Goal: Task Accomplishment & Management: Complete application form

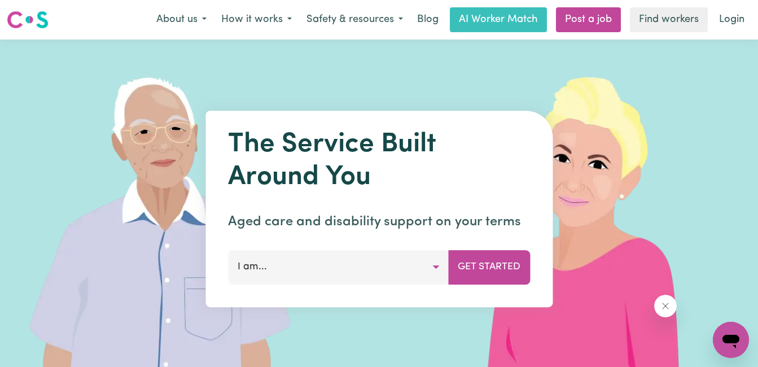
click at [418, 285] on div "The Service Built Around You Aged care and disability support on your terms I a…" at bounding box center [378, 209] width 347 height 196
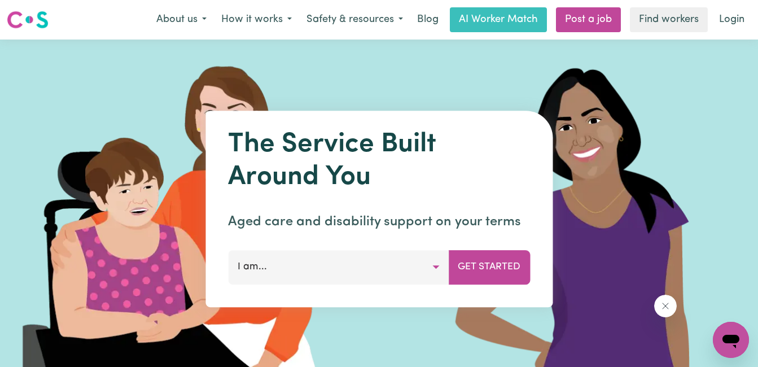
click at [421, 270] on button "I am..." at bounding box center [338, 267] width 221 height 34
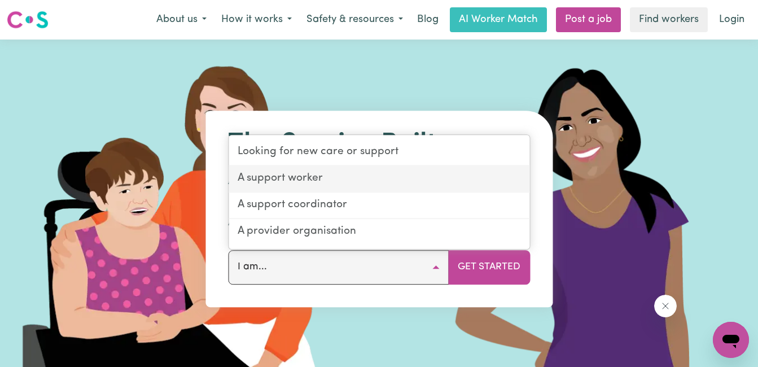
click at [345, 190] on link "A support worker" at bounding box center [379, 179] width 301 height 27
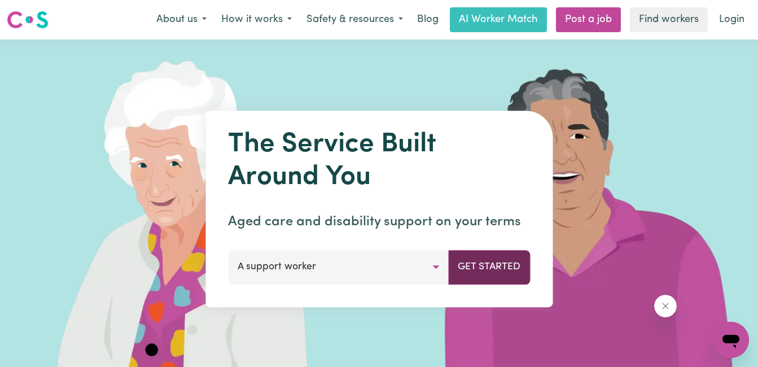
click at [518, 280] on button "Get Started" at bounding box center [489, 267] width 82 height 34
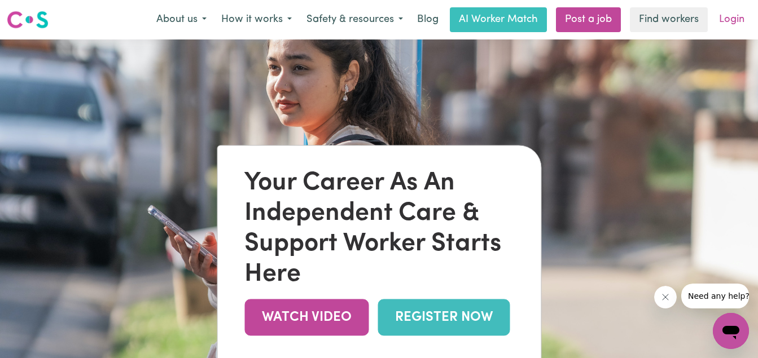
click at [723, 19] on link "Login" at bounding box center [731, 19] width 39 height 25
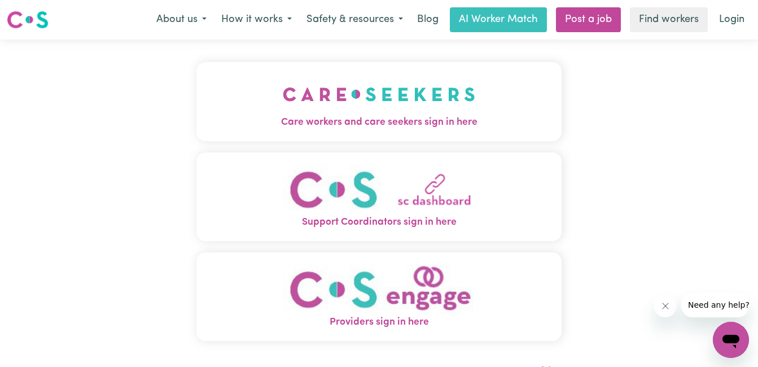
click at [462, 109] on img "Care workers and care seekers sign in here" at bounding box center [379, 94] width 192 height 42
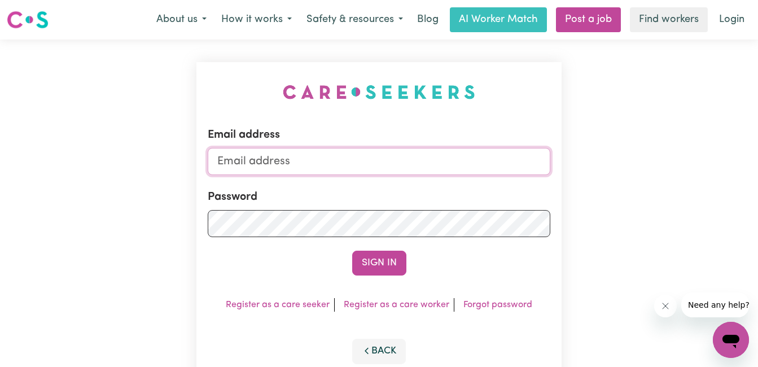
click at [282, 162] on input "Email address" at bounding box center [379, 161] width 343 height 27
type input "[EMAIL_ADDRESS][DOMAIN_NAME]"
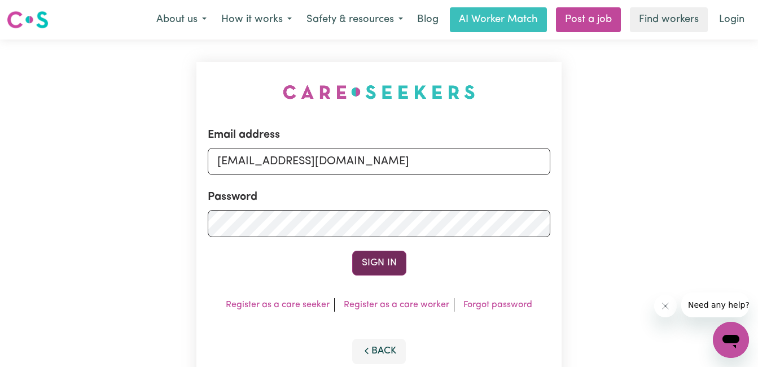
click at [387, 269] on button "Sign In" at bounding box center [379, 263] width 54 height 25
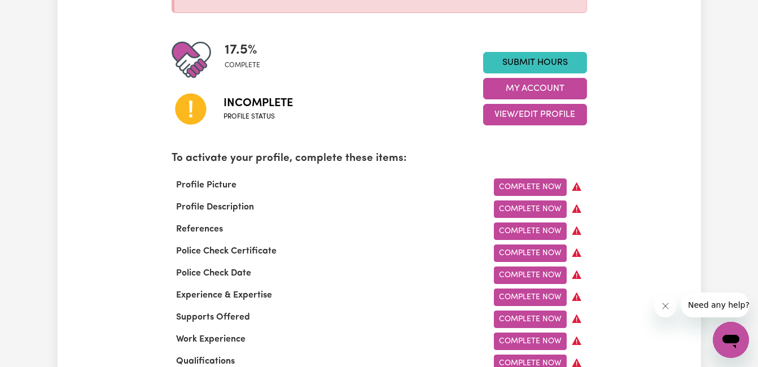
scroll to position [187, 0]
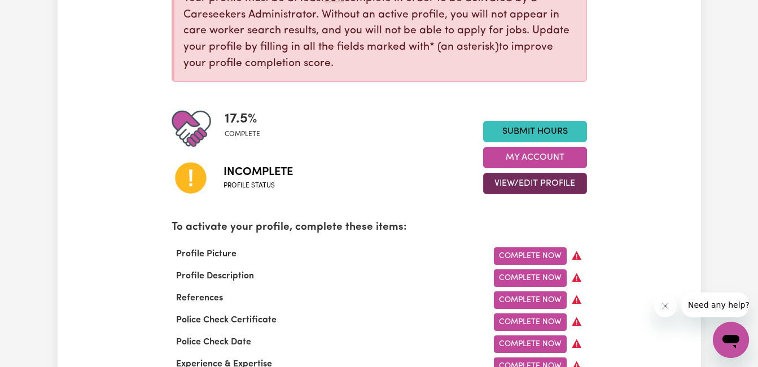
click at [539, 191] on button "View/Edit Profile" at bounding box center [535, 183] width 104 height 21
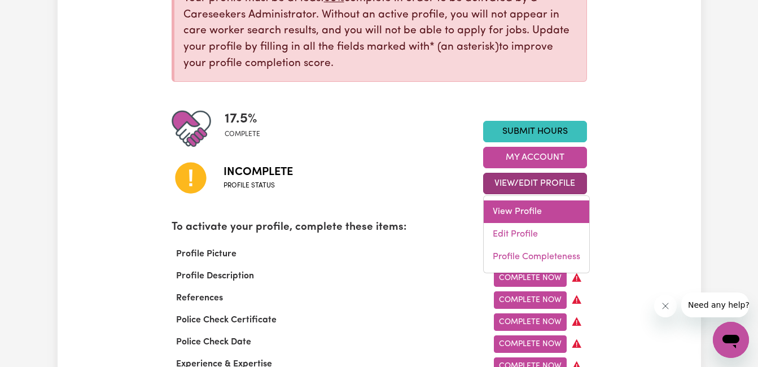
click at [519, 212] on link "View Profile" at bounding box center [537, 211] width 106 height 23
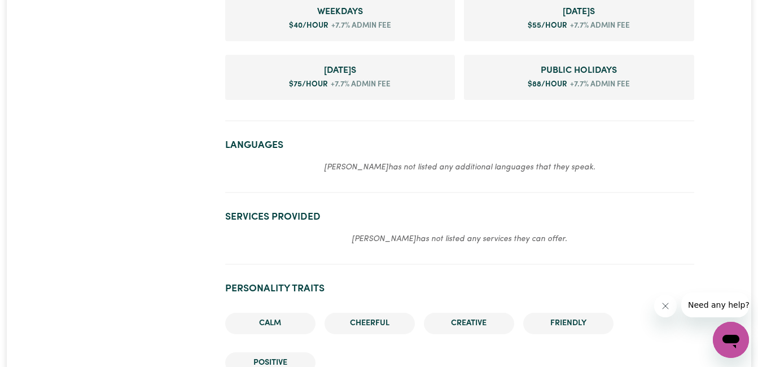
scroll to position [515, 0]
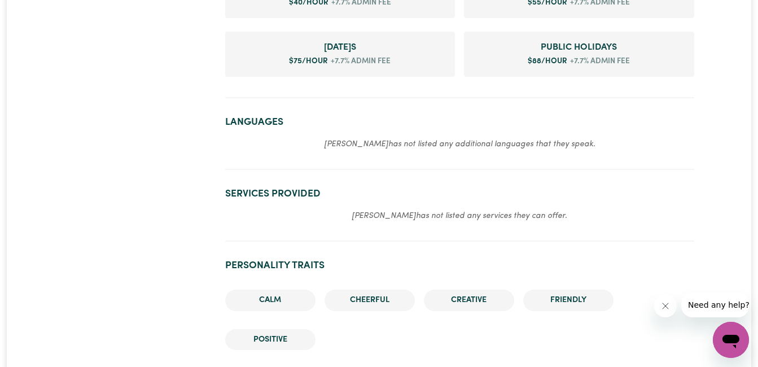
click at [513, 140] on em "[PERSON_NAME] has not listed any additional languages that they speak." at bounding box center [460, 144] width 272 height 8
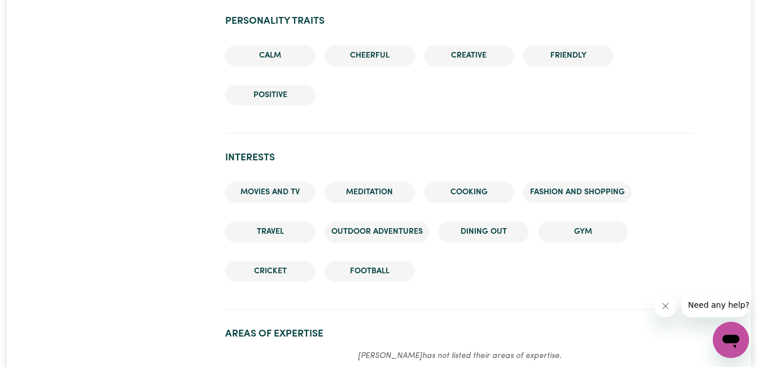
scroll to position [773, 0]
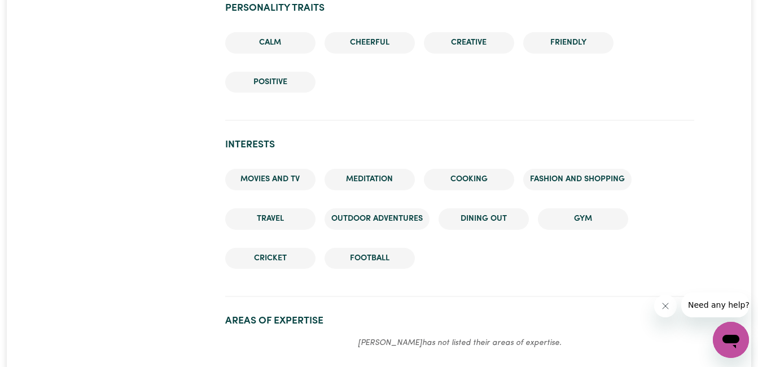
click at [265, 84] on li "Positive" at bounding box center [270, 82] width 90 height 21
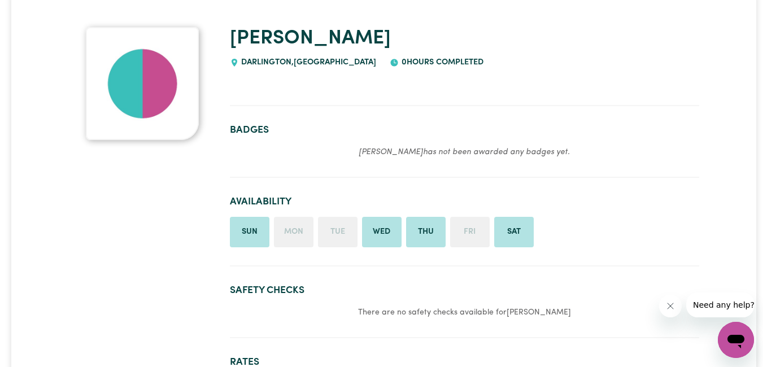
scroll to position [0, 0]
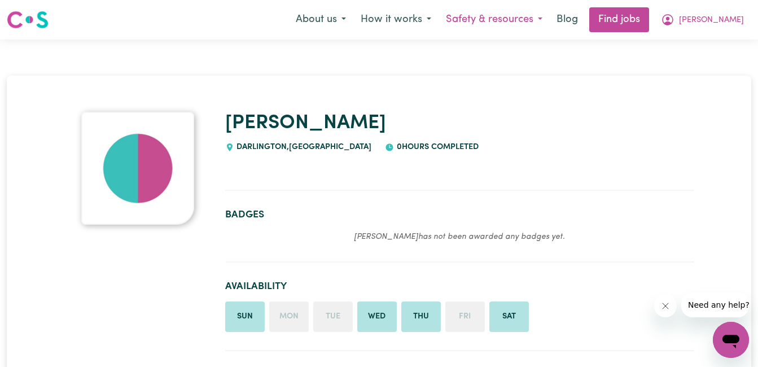
click at [529, 12] on button "Safety & resources" at bounding box center [494, 20] width 111 height 24
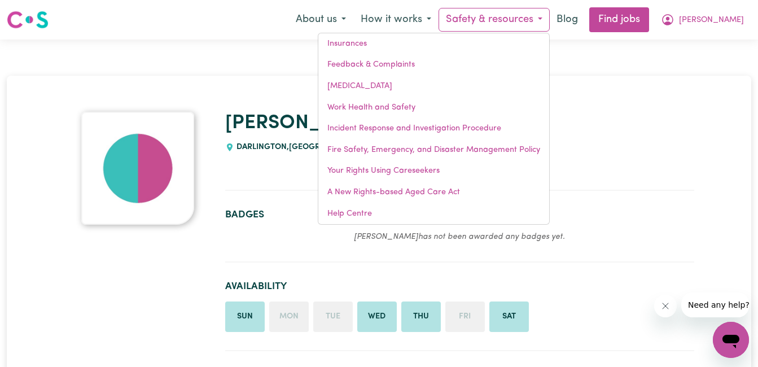
click at [679, 152] on div "[PERSON_NAME][GEOGRAPHIC_DATA] , [GEOGRAPHIC_DATA] 0 hours completed" at bounding box center [459, 133] width 469 height 42
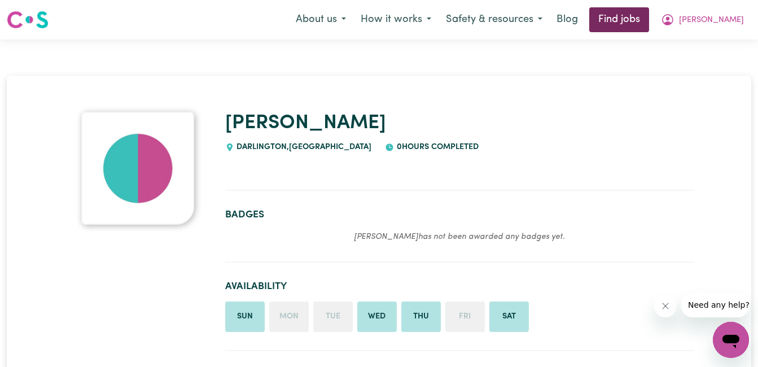
click at [649, 18] on link "Find jobs" at bounding box center [619, 19] width 60 height 25
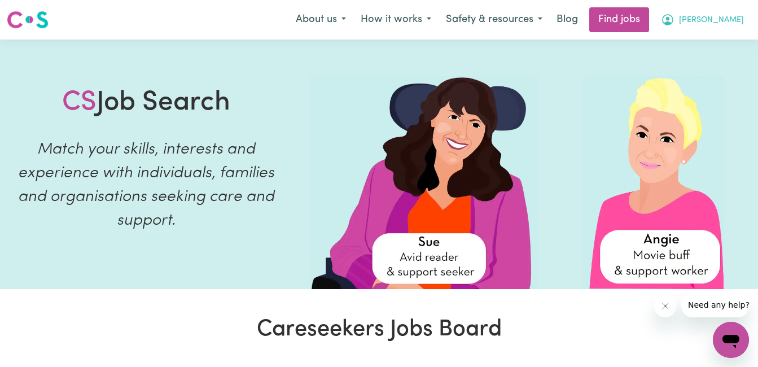
click at [720, 23] on span "[PERSON_NAME]" at bounding box center [711, 20] width 65 height 12
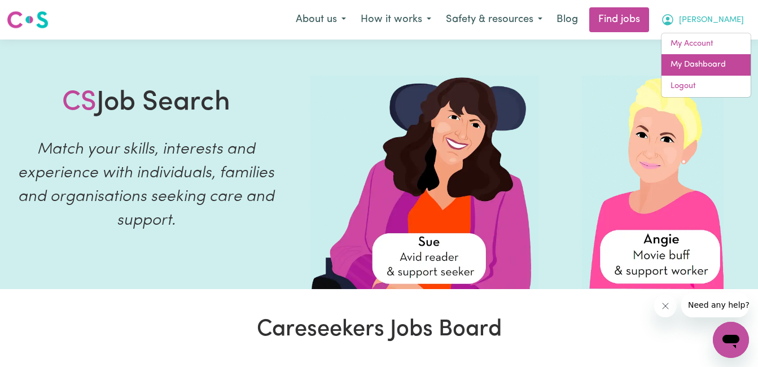
click at [715, 65] on link "My Dashboard" at bounding box center [706, 64] width 89 height 21
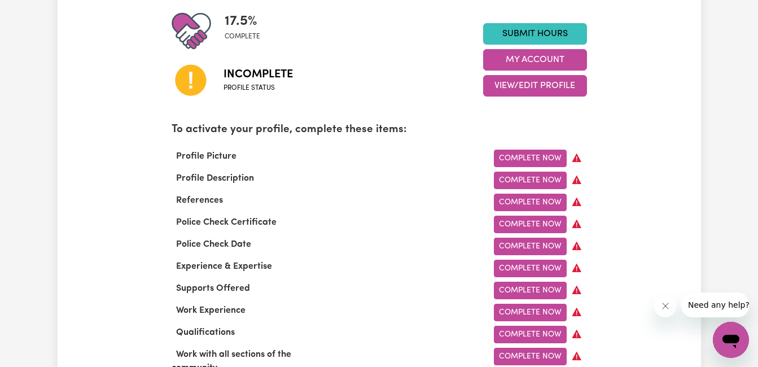
scroll to position [382, 0]
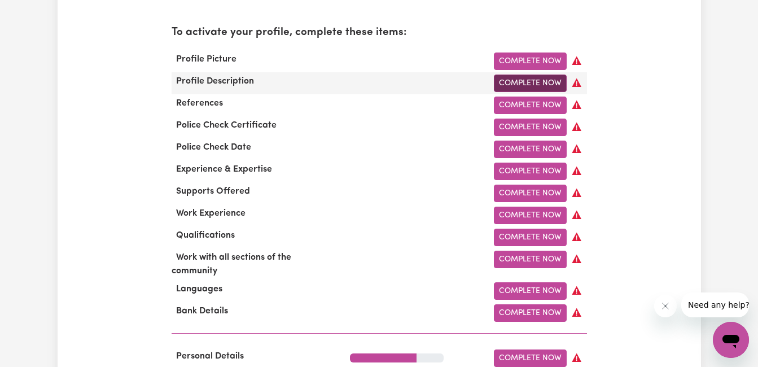
click at [536, 77] on link "Complete Now" at bounding box center [530, 83] width 73 height 17
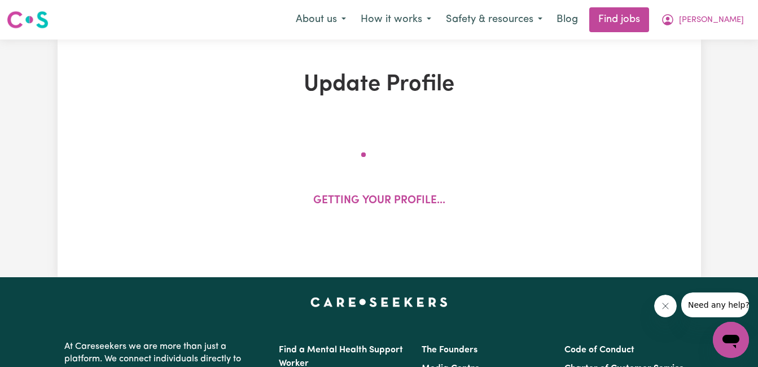
select select "[DEMOGRAPHIC_DATA]"
select select "[DEMOGRAPHIC_DATA] Citizen"
select select "Studying a healthcare related degree or qualification"
select select "40"
select select "55"
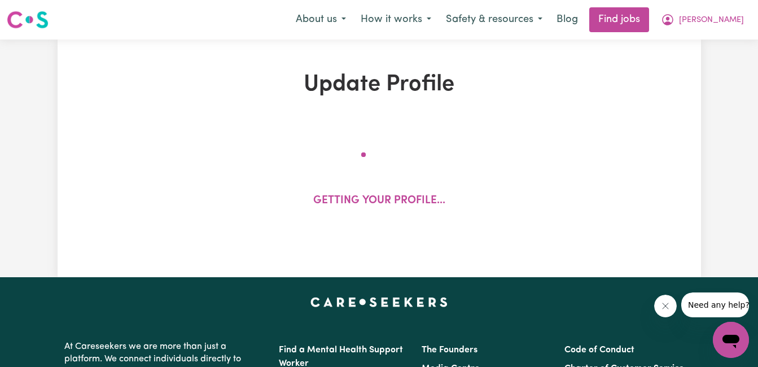
select select "75"
select select "88"
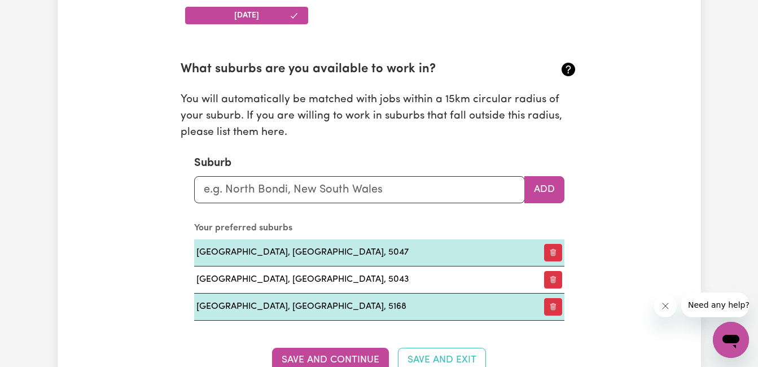
scroll to position [1299, 0]
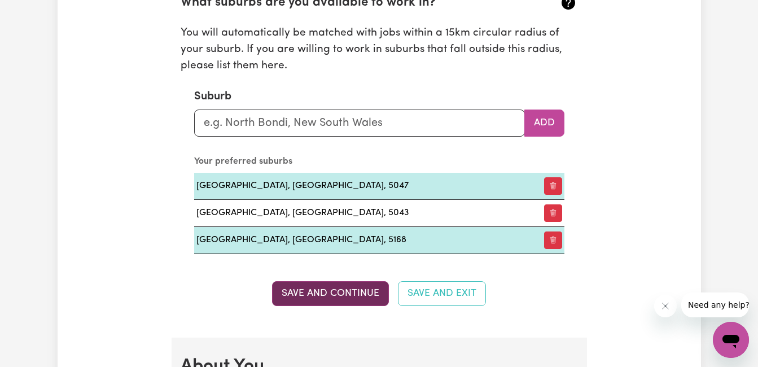
click at [381, 290] on button "Save and Continue" at bounding box center [330, 293] width 117 height 25
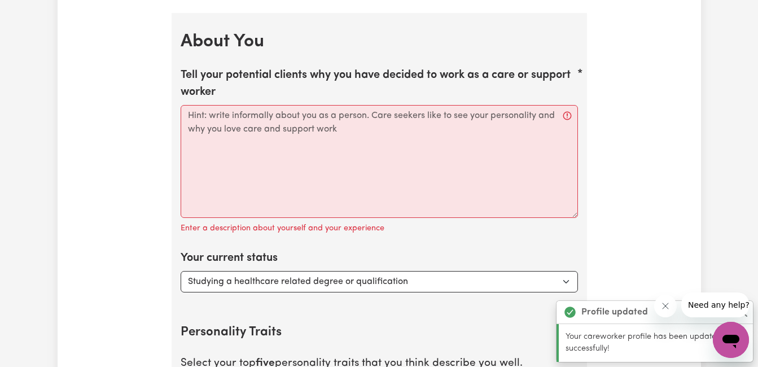
scroll to position [1636, 0]
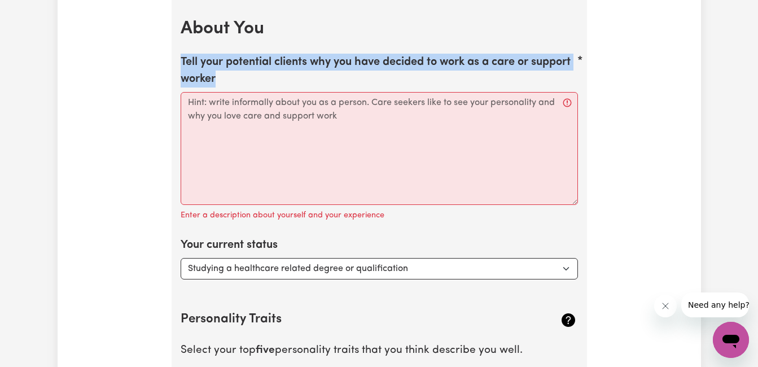
drag, startPoint x: 217, startPoint y: 80, endPoint x: 178, endPoint y: 65, distance: 41.8
copy label "Tell your potential clients why you have decided to work as a care or support w…"
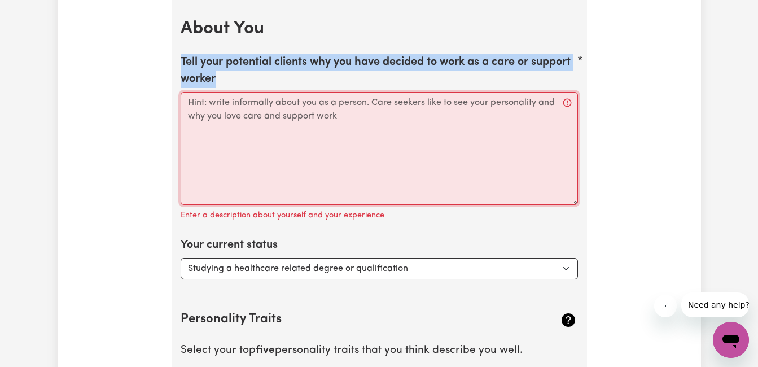
click at [207, 181] on textarea "Tell your potential clients why you have decided to work as a care or support w…" at bounding box center [379, 148] width 397 height 113
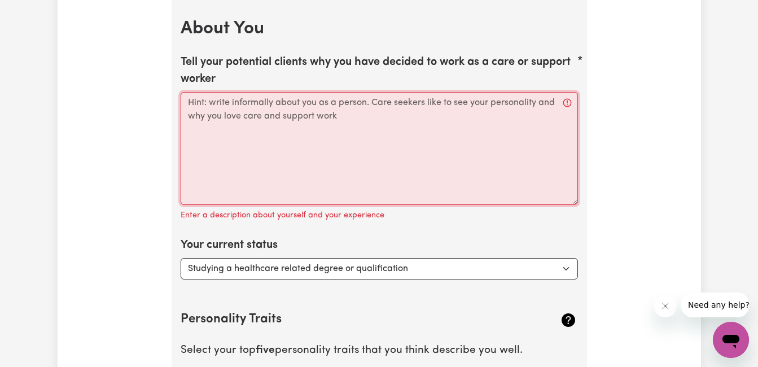
paste textarea "I chose to work in care and support because I think that human connection is po…"
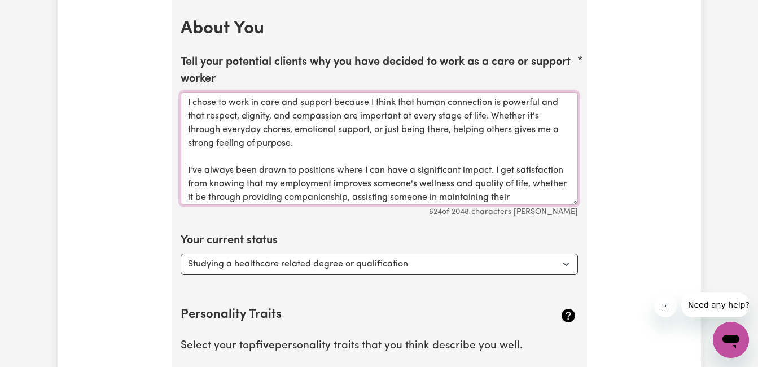
scroll to position [12, 0]
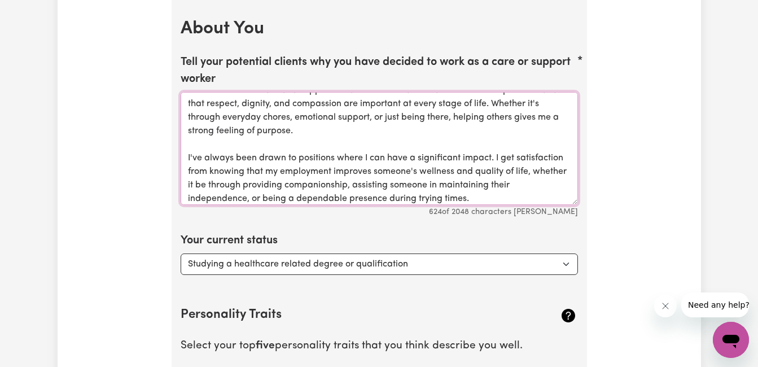
click at [184, 161] on textarea "I chose to work in care and support because I think that human connection is po…" at bounding box center [379, 148] width 397 height 113
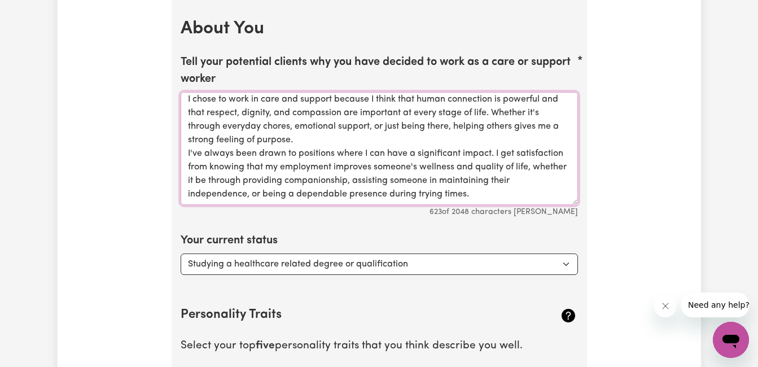
scroll to position [3, 0]
type textarea "I chose to work in care and support because I think that human connection is po…"
click at [301, 272] on select "Select... Studying a healthcare related degree or qualification Studying a non-…" at bounding box center [379, 263] width 397 height 21
select select "Looking for extra work to fill my week and/or weekends"
click at [181, 253] on select "Select... Studying a healthcare related degree or qualification Studying a non-…" at bounding box center [379, 263] width 397 height 21
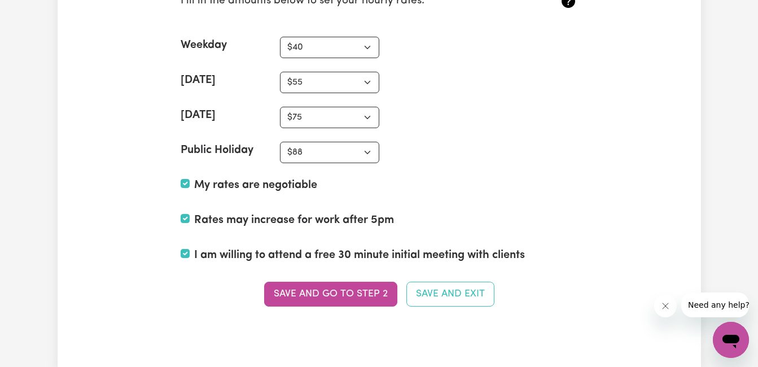
scroll to position [2830, 0]
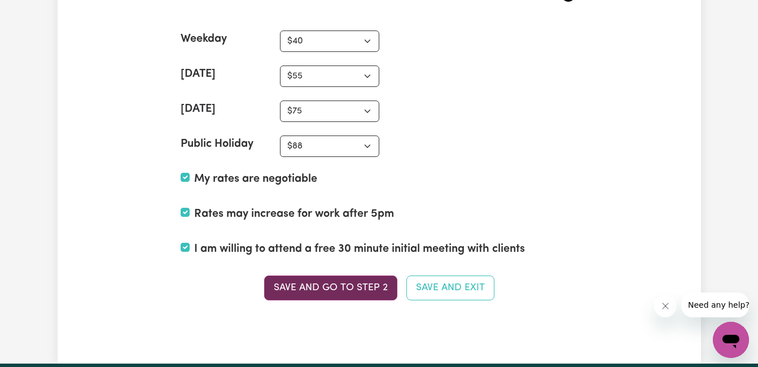
click at [373, 296] on button "Save and go to Step 2" at bounding box center [330, 287] width 133 height 25
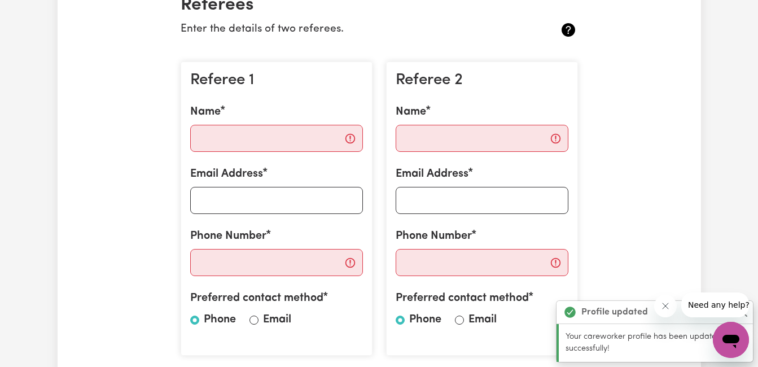
scroll to position [291, 0]
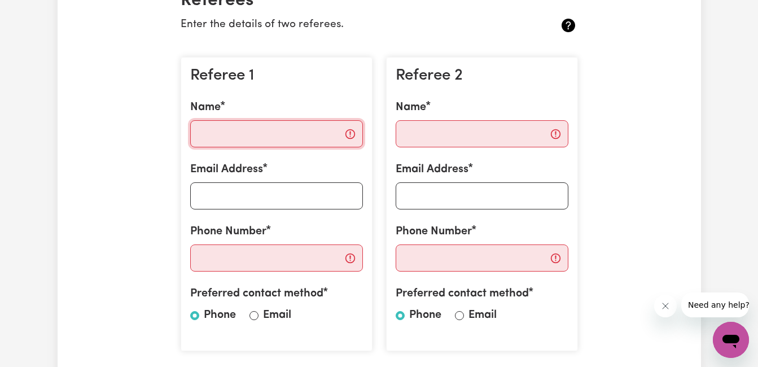
click at [309, 141] on input "Name" at bounding box center [276, 133] width 173 height 27
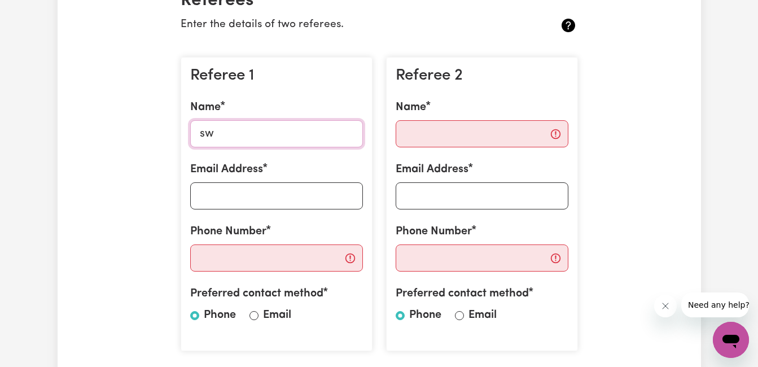
type input "[PERSON_NAME]"
click at [266, 202] on input "Email Address" at bounding box center [276, 195] width 173 height 27
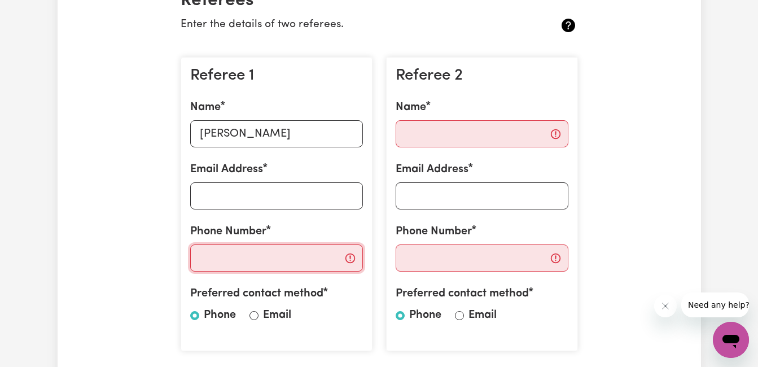
click at [201, 260] on input "Phone Number" at bounding box center [276, 257] width 173 height 27
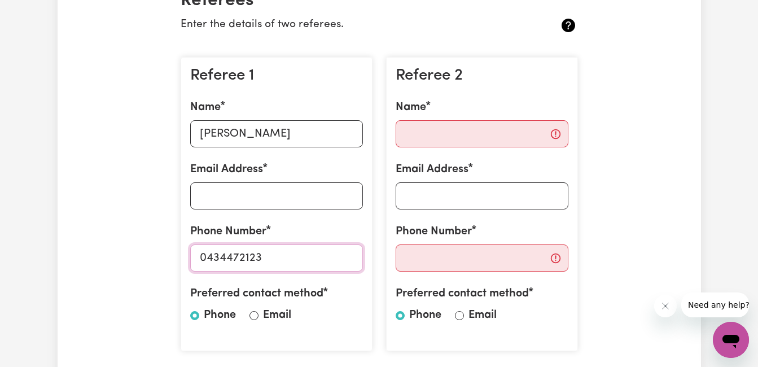
type input "0434472123"
click at [435, 119] on div "Name" at bounding box center [482, 123] width 173 height 49
click at [436, 133] on input "Name" at bounding box center [482, 133] width 173 height 27
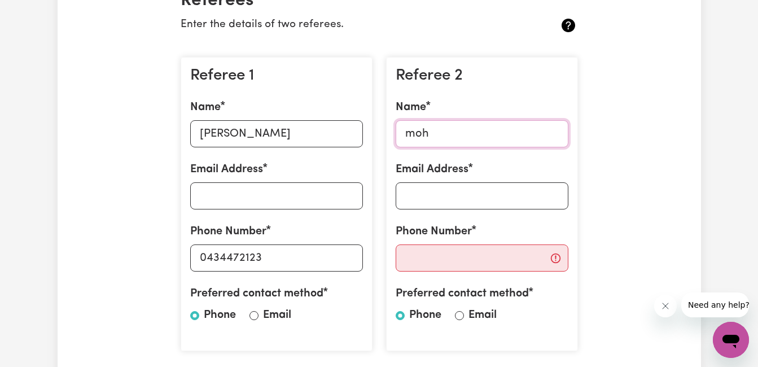
type input "[PERSON_NAME]"
type input "[EMAIL_ADDRESS][DOMAIN_NAME]"
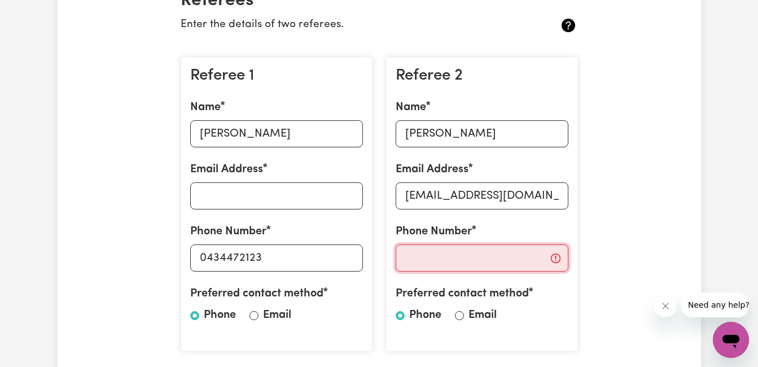
type input "0402488286"
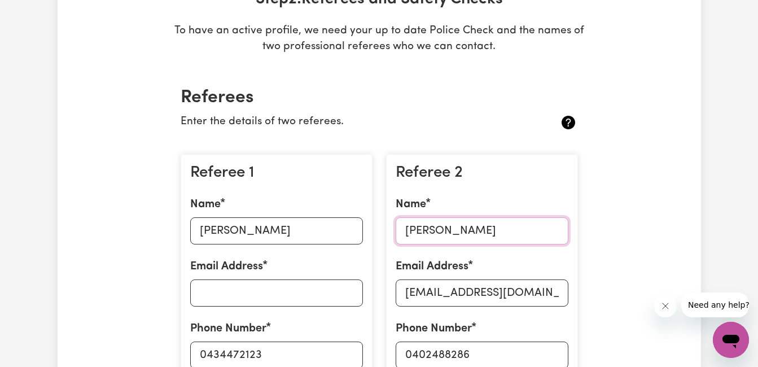
scroll to position [189, 0]
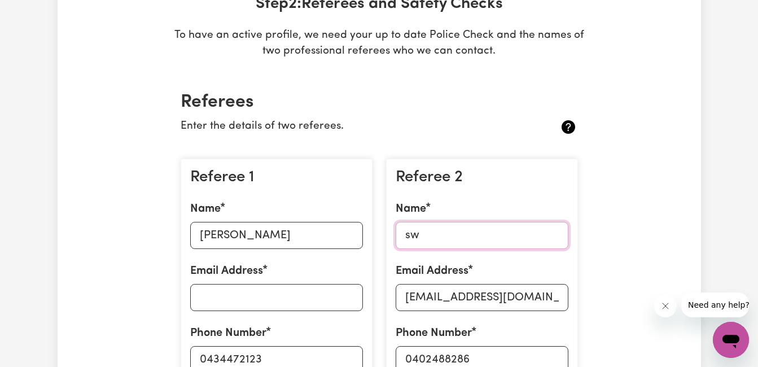
type input "s"
type input "[PERSON_NAME]"
click at [570, 166] on div "Referee 2 Name [PERSON_NAME] Email Address [EMAIL_ADDRESS][DOMAIN_NAME] Phone N…" at bounding box center [482, 306] width 192 height 295
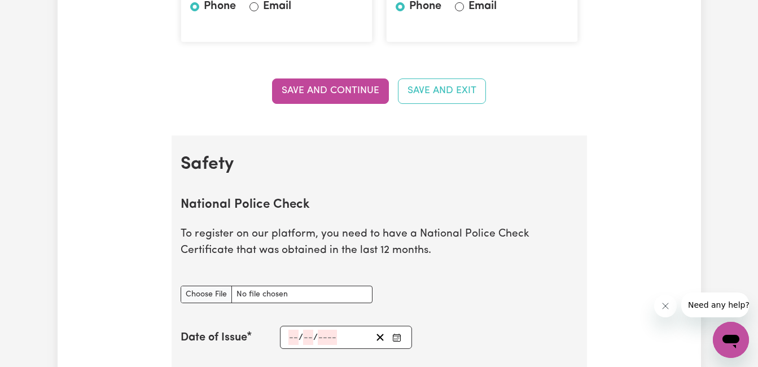
scroll to position [609, 0]
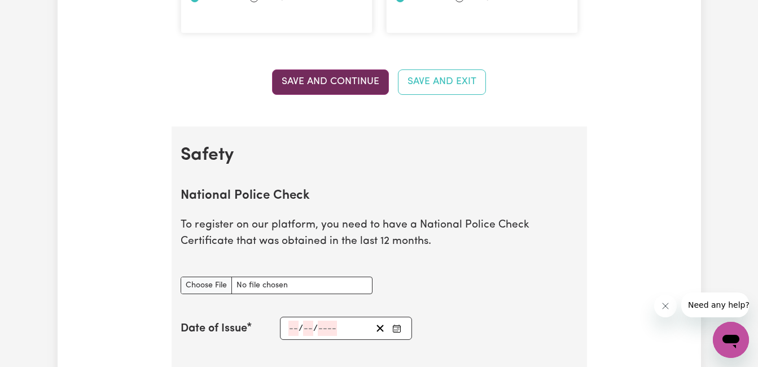
click at [352, 92] on button "Save and Continue" at bounding box center [330, 81] width 117 height 25
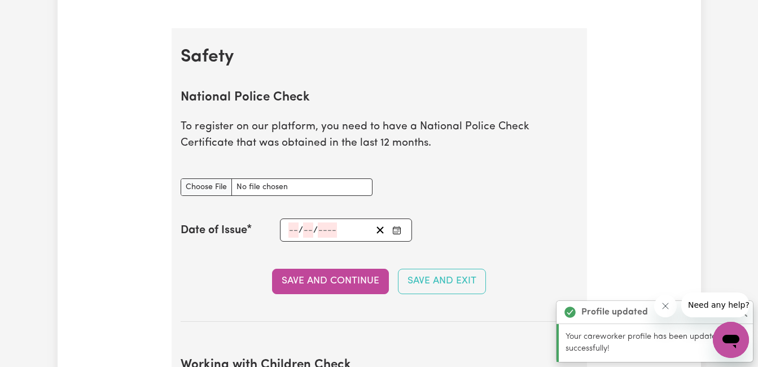
scroll to position [735, 0]
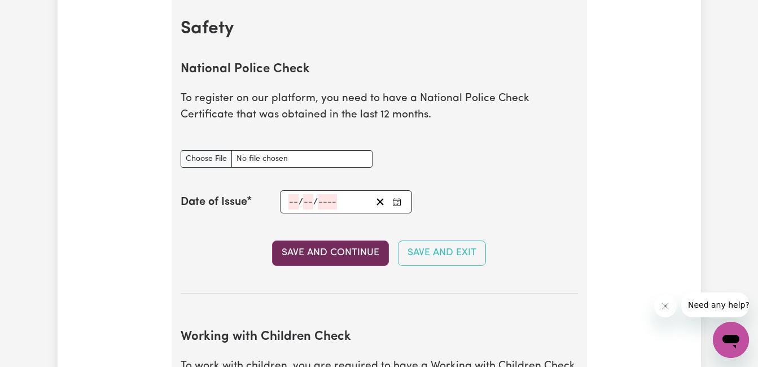
click at [373, 257] on button "Save and Continue" at bounding box center [330, 252] width 117 height 25
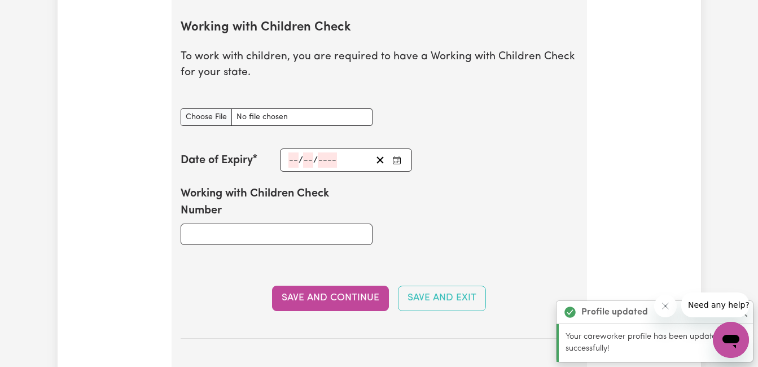
scroll to position [1047, 0]
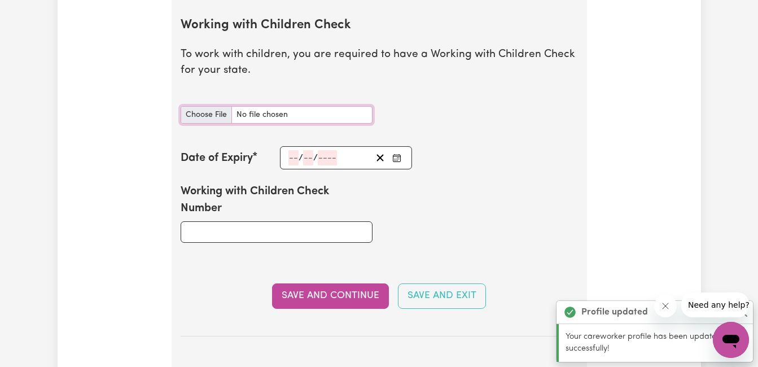
click at [216, 117] on input "Working with Children Check document" at bounding box center [277, 114] width 192 height 17
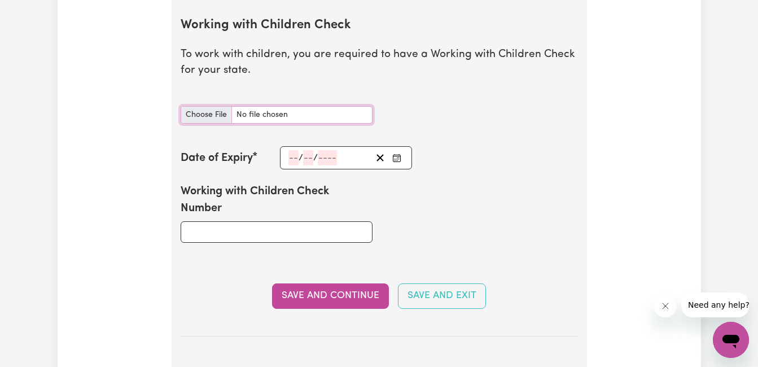
click at [219, 113] on input "Working with Children Check document" at bounding box center [277, 114] width 192 height 17
type input "C:\fakepath\CHILD.jpg"
click at [296, 157] on div "/ /" at bounding box center [346, 157] width 133 height 23
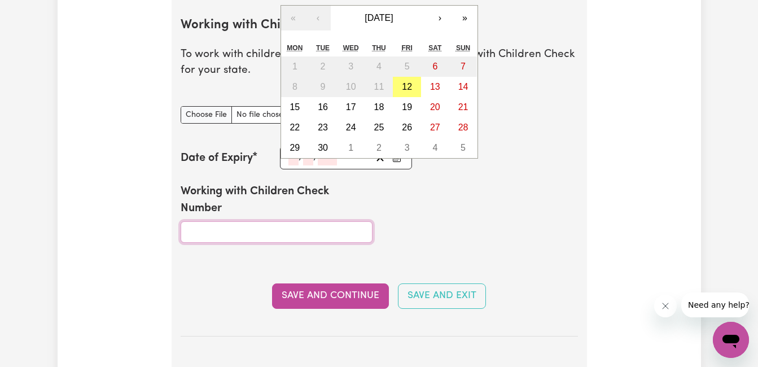
click at [322, 239] on input "Working with Children Check Number" at bounding box center [277, 231] width 192 height 21
click at [289, 161] on input "number" at bounding box center [293, 157] width 10 height 15
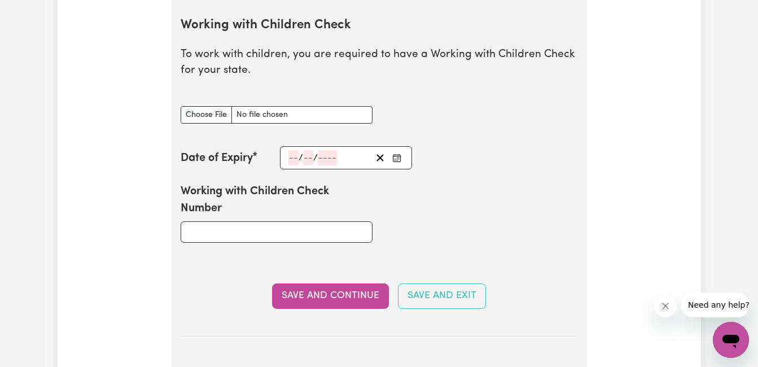
click at [524, 97] on div "Working with Children Check document" at bounding box center [379, 115] width 411 height 45
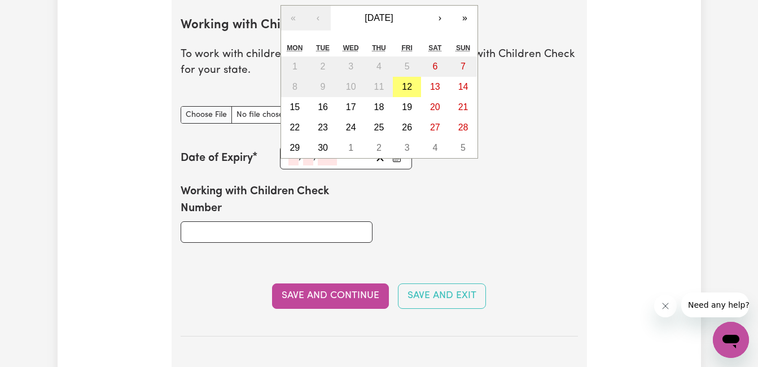
click at [297, 159] on input "number" at bounding box center [293, 157] width 10 height 15
click at [350, 112] on button "17" at bounding box center [351, 107] width 28 height 20
type input "[DATE]"
type input "17"
type input "9"
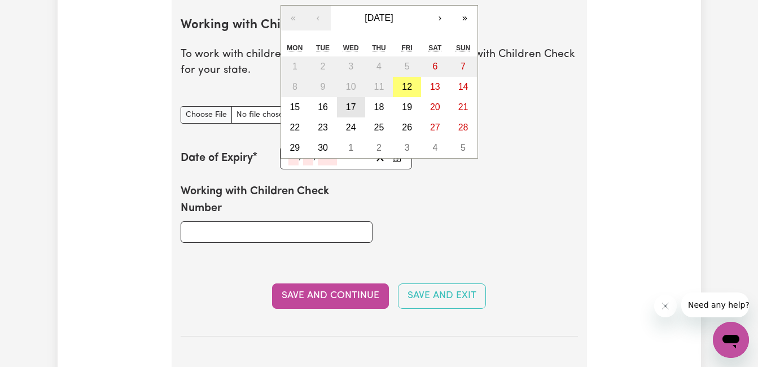
type input "2025"
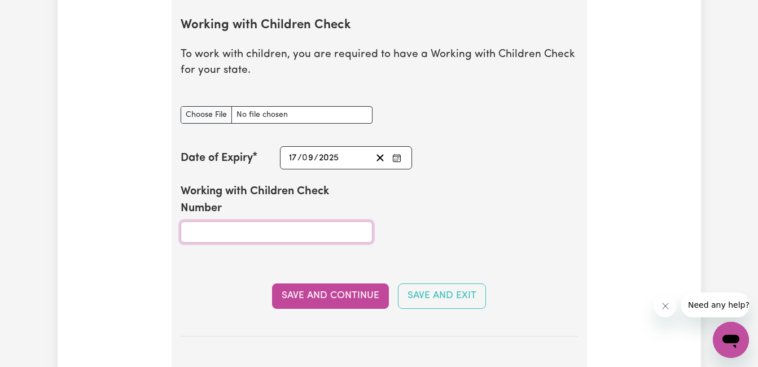
click at [227, 239] on input "Working with Children Check Number" at bounding box center [277, 231] width 192 height 21
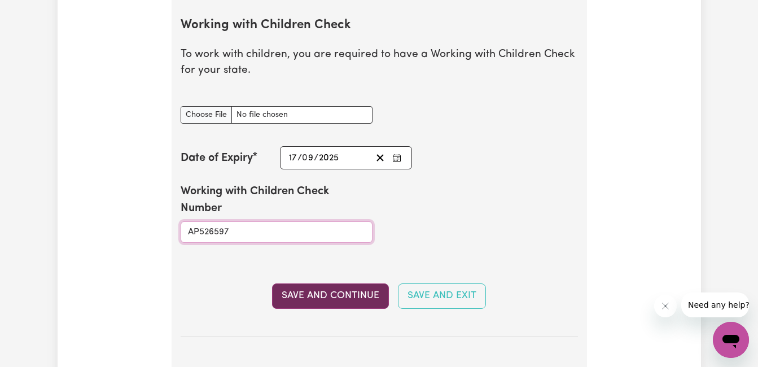
type input "AP526597"
click at [358, 296] on button "Save and Continue" at bounding box center [330, 295] width 117 height 25
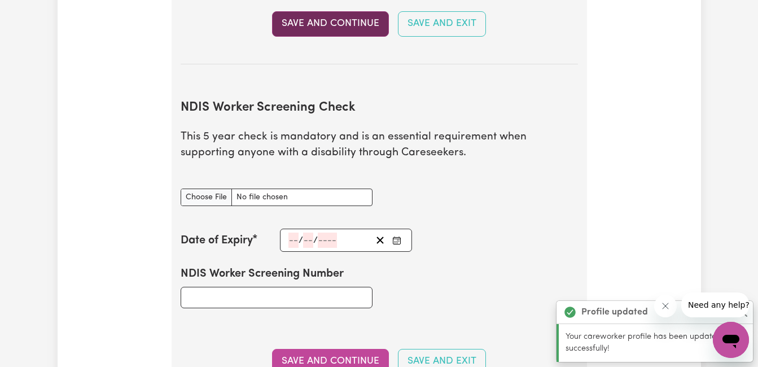
scroll to position [1401, 0]
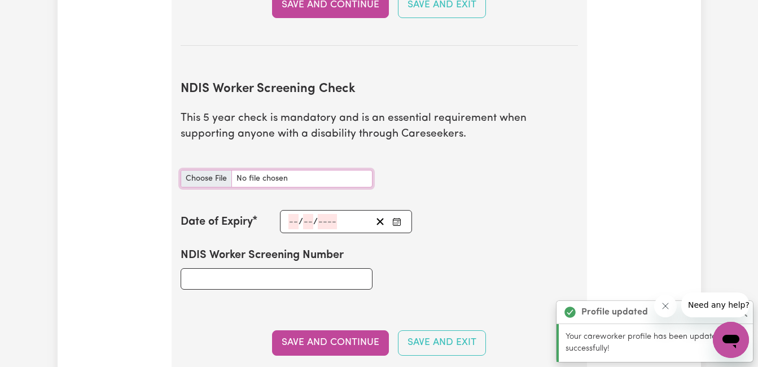
click at [221, 185] on input "NDIS Worker Screening Check document" at bounding box center [277, 178] width 192 height 17
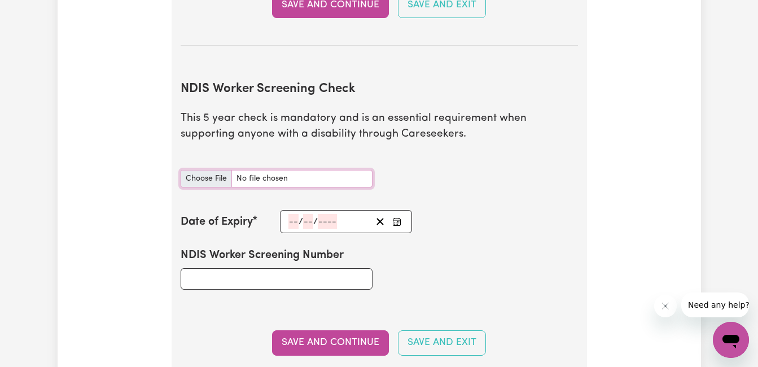
click at [224, 182] on input "NDIS Worker Screening Check document" at bounding box center [277, 178] width 192 height 17
type input "C:\fakepath\thumbnail (5).jpg"
click at [204, 181] on input "NDIS Worker Screening Check document" at bounding box center [277, 178] width 192 height 17
click at [201, 181] on input "NDIS Worker Screening Check document" at bounding box center [277, 178] width 192 height 17
click at [218, 180] on input "NDIS Worker Screening Check document" at bounding box center [277, 178] width 192 height 17
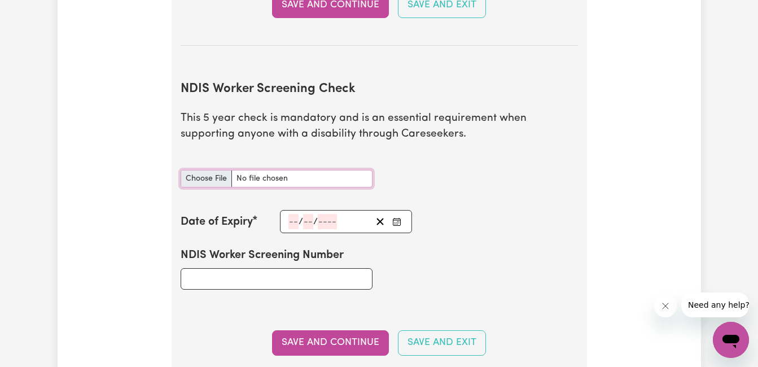
type input "C:\fakepath\thumbnail (10).jpg"
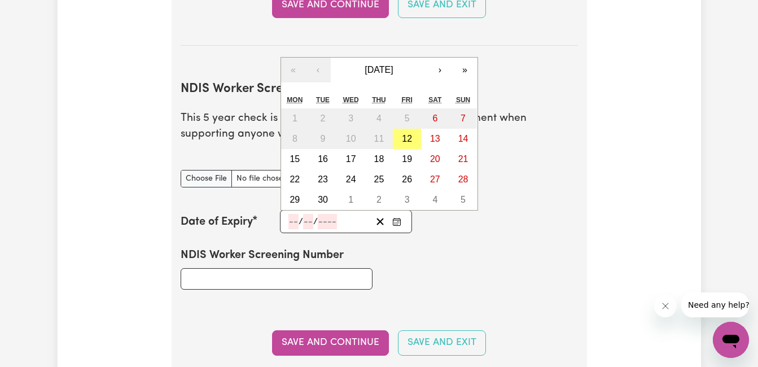
click at [295, 223] on input "number" at bounding box center [293, 221] width 10 height 15
click at [412, 164] on abbr "19" at bounding box center [407, 159] width 10 height 10
type input "[DATE]"
type input "19"
type input "9"
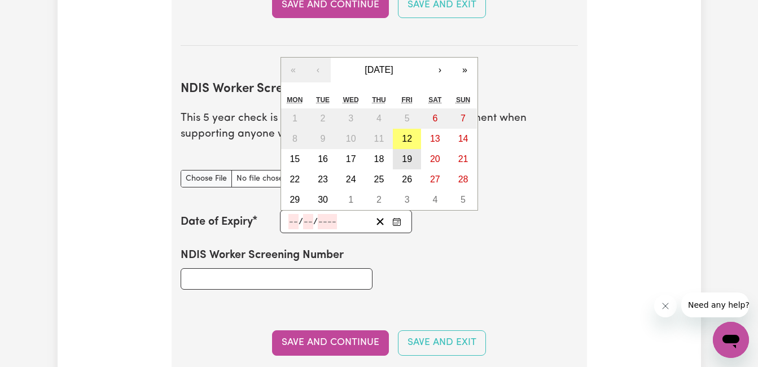
type input "2025"
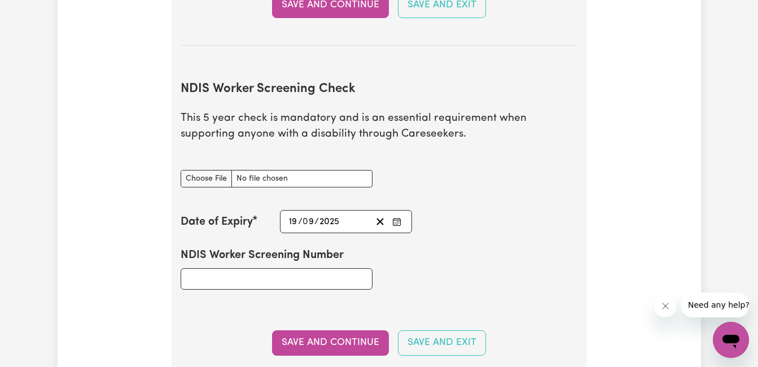
click at [344, 223] on div "[DATE] 19 / 0 9 / 2025" at bounding box center [329, 221] width 85 height 15
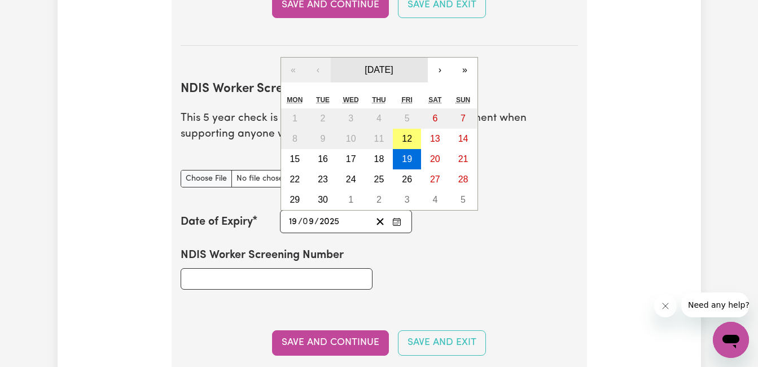
click at [393, 72] on span "[DATE]" at bounding box center [379, 70] width 28 height 10
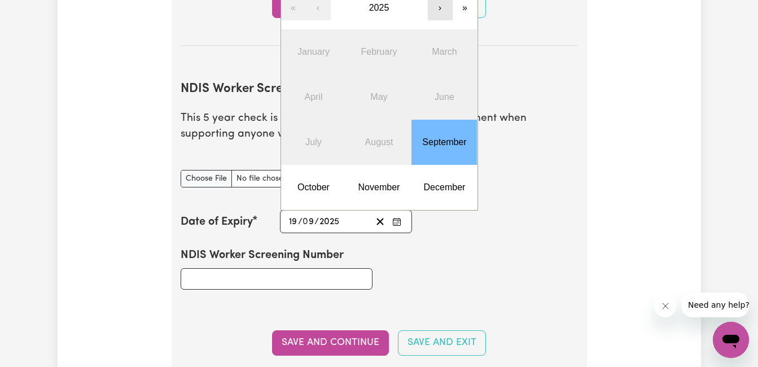
click at [438, 14] on button "›" at bounding box center [440, 7] width 25 height 25
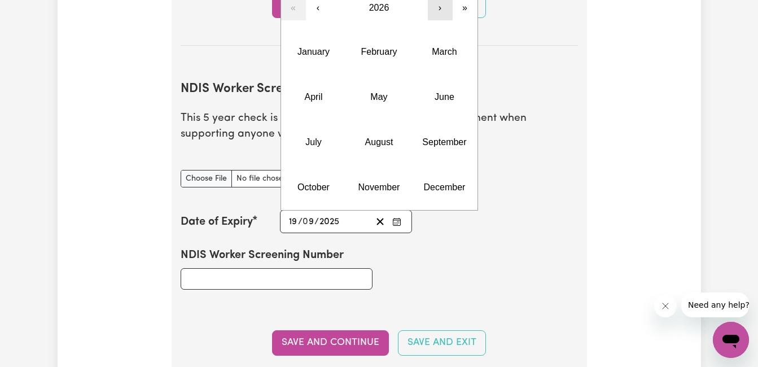
click at [438, 14] on button "›" at bounding box center [440, 7] width 25 height 25
click at [452, 143] on abbr "September" at bounding box center [444, 142] width 44 height 10
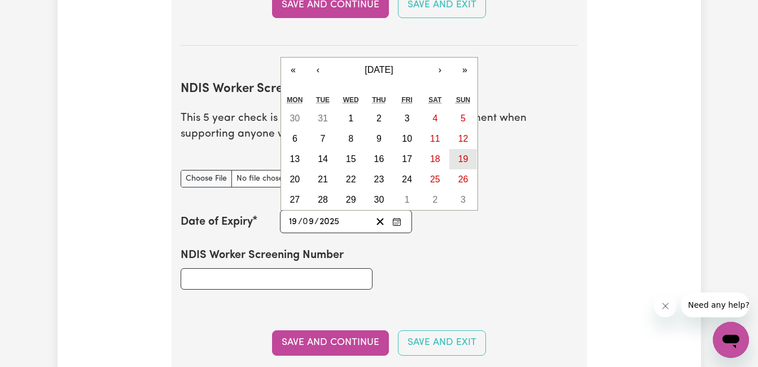
click at [458, 163] on abbr "19" at bounding box center [463, 159] width 10 height 10
type input "[DATE]"
type input "2027"
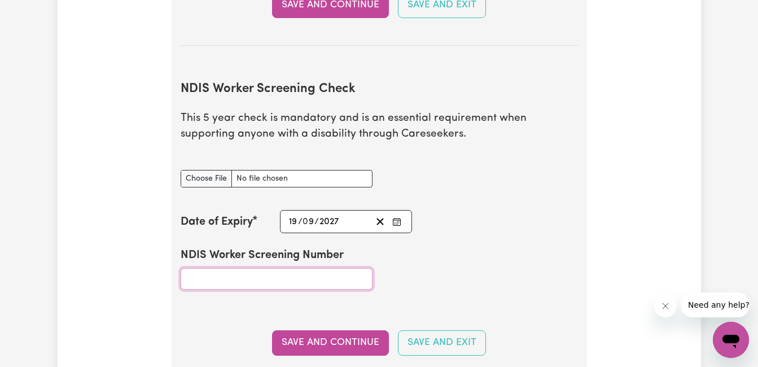
click at [318, 273] on input "NDIS Worker Screening Number" at bounding box center [277, 278] width 192 height 21
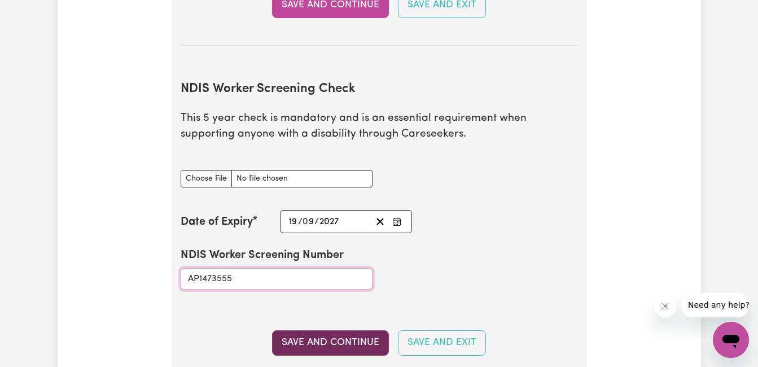
type input "AP1473555"
click at [325, 337] on button "Save and Continue" at bounding box center [330, 342] width 117 height 25
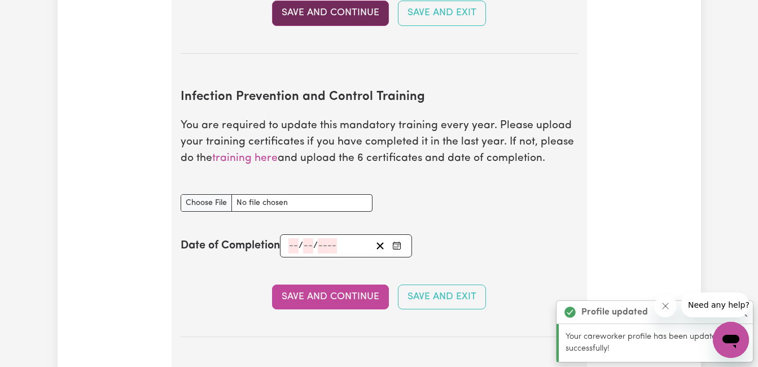
scroll to position [1802, 0]
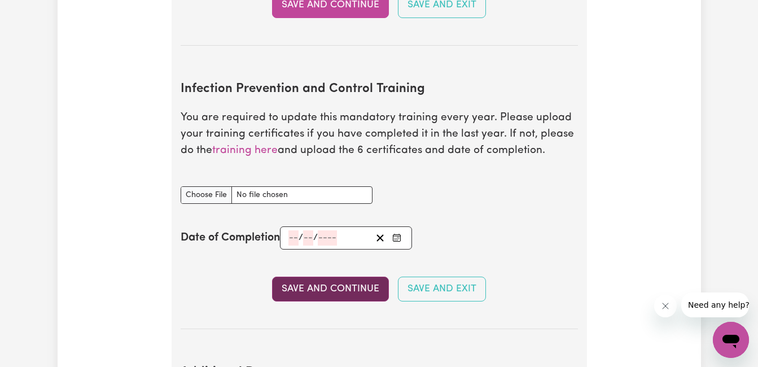
click at [370, 294] on button "Save and Continue" at bounding box center [330, 289] width 117 height 25
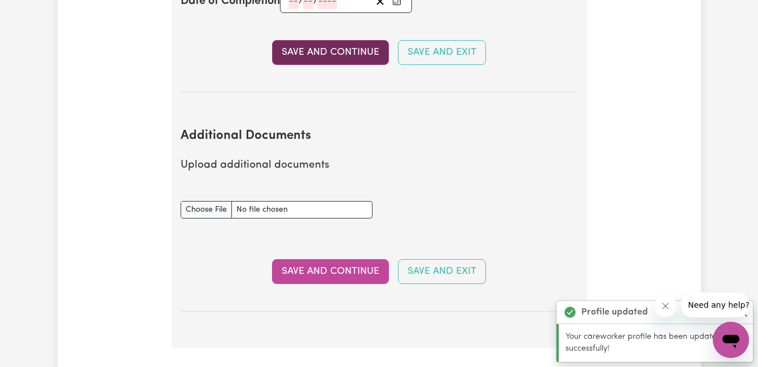
scroll to position [2160, 0]
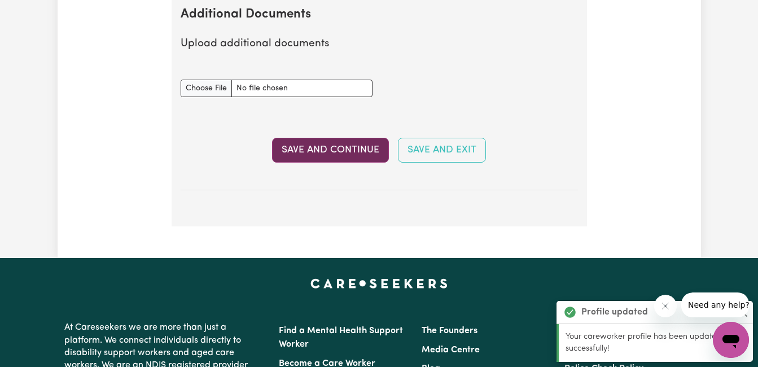
click at [317, 163] on button "Save and Continue" at bounding box center [330, 150] width 117 height 25
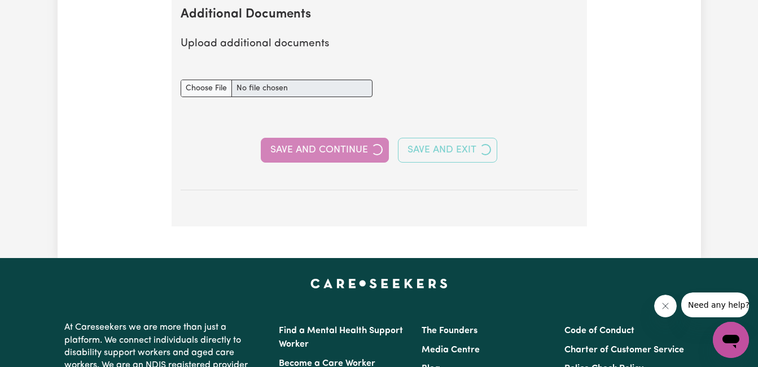
select select "Certificate III (Individual Support)"
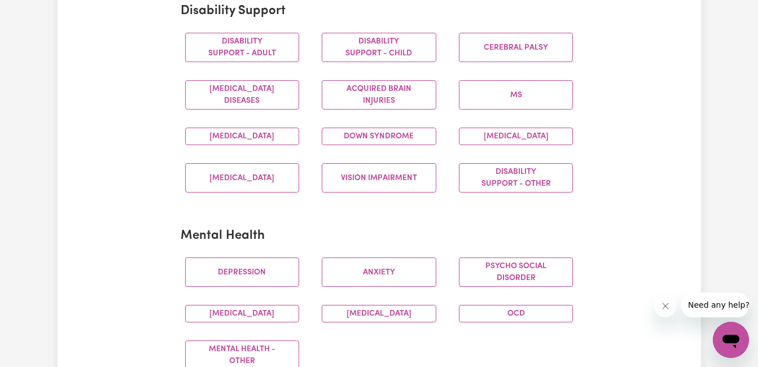
scroll to position [511, 0]
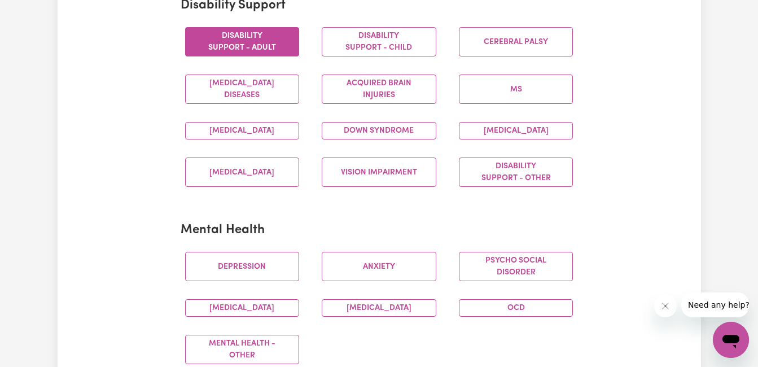
click at [276, 38] on button "Disability support - Adult" at bounding box center [242, 41] width 115 height 29
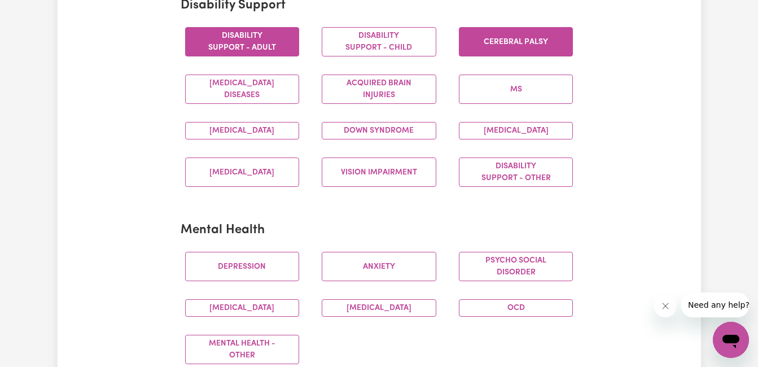
click at [504, 37] on button "Cerebral Palsy" at bounding box center [516, 41] width 115 height 29
click at [264, 137] on button "[MEDICAL_DATA]" at bounding box center [242, 130] width 115 height 17
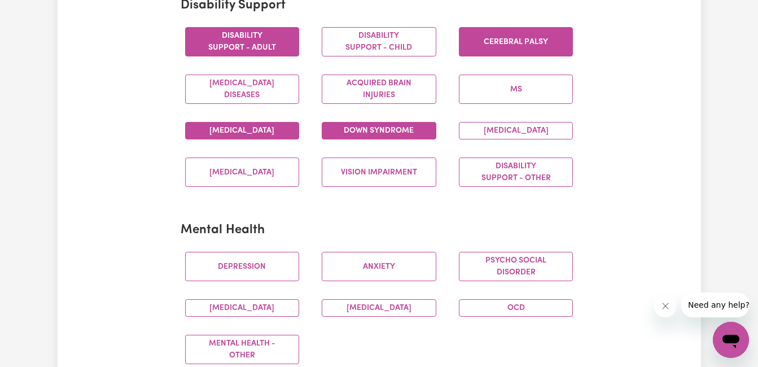
click at [386, 139] on button "Down syndrome" at bounding box center [379, 130] width 115 height 17
click at [491, 131] on button "[MEDICAL_DATA]" at bounding box center [516, 130] width 115 height 17
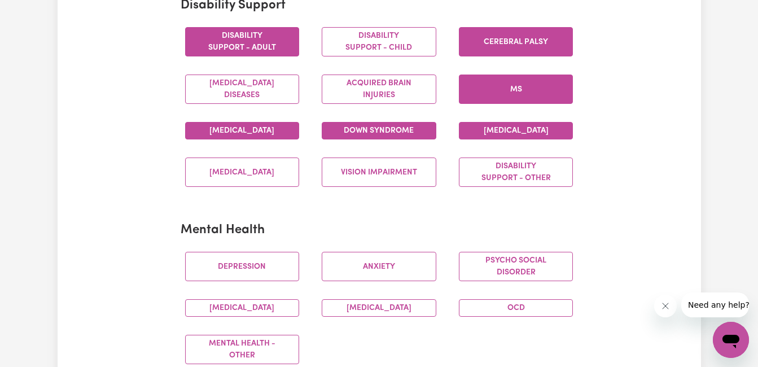
click at [498, 93] on button "MS" at bounding box center [516, 89] width 115 height 29
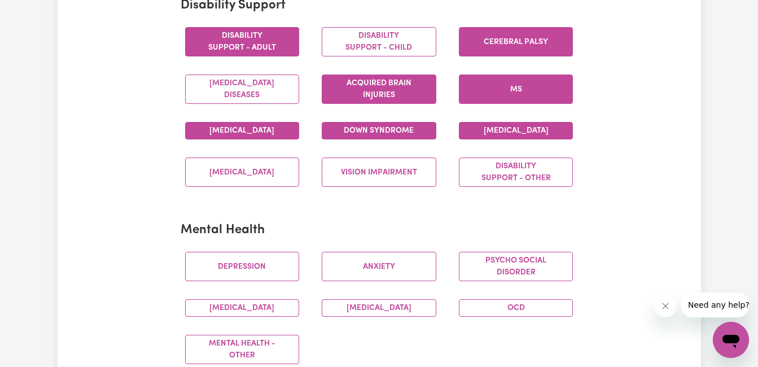
click at [380, 85] on button "Acquired Brain Injuries" at bounding box center [379, 89] width 115 height 29
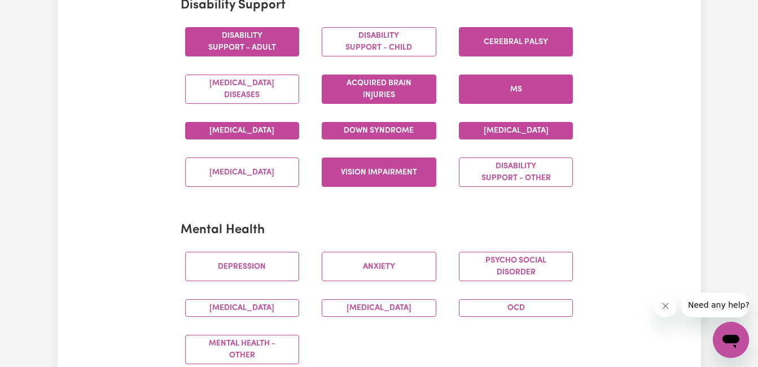
click at [390, 184] on button "Vision impairment" at bounding box center [379, 171] width 115 height 29
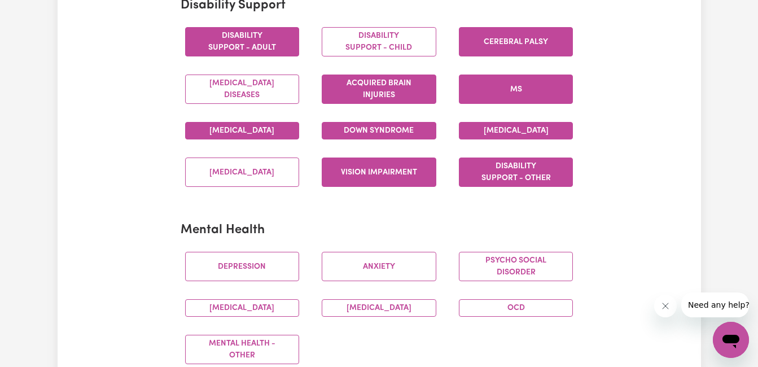
click at [484, 186] on button "Disability support - Other" at bounding box center [516, 171] width 115 height 29
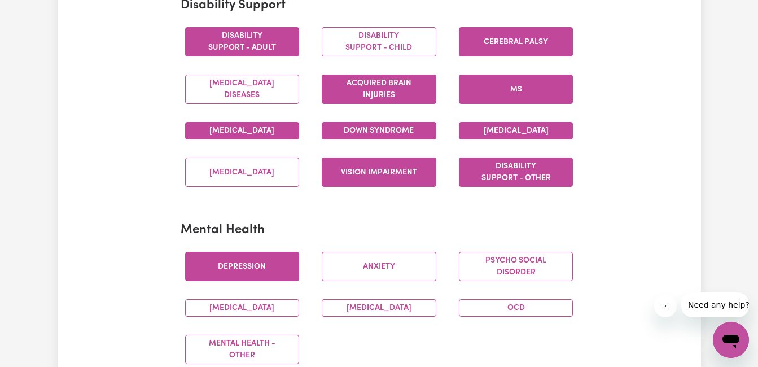
click at [237, 281] on button "Depression" at bounding box center [242, 266] width 115 height 29
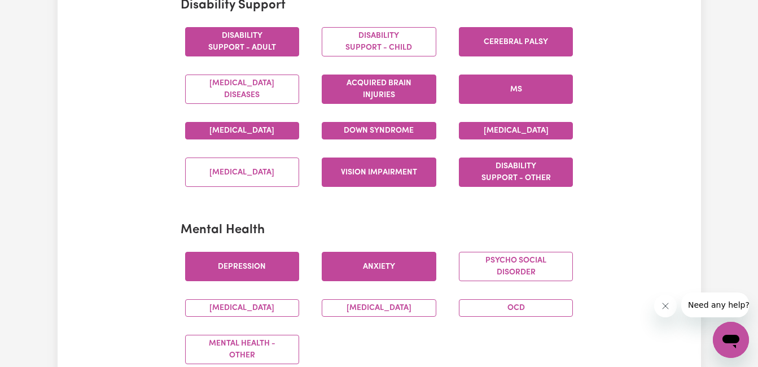
click at [359, 278] on button "Anxiety" at bounding box center [379, 266] width 115 height 29
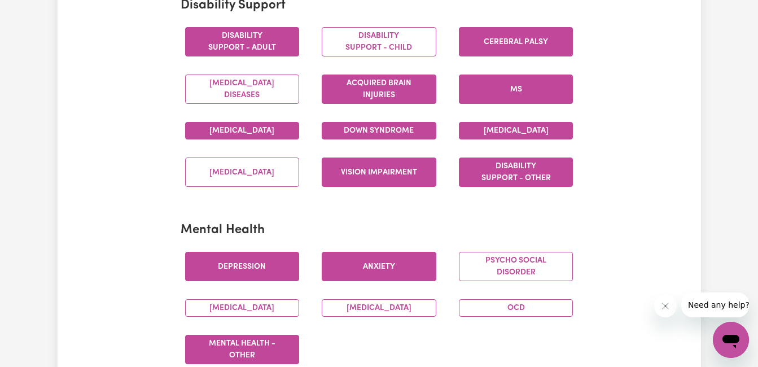
click at [266, 356] on button "Mental Health - Other" at bounding box center [242, 349] width 115 height 29
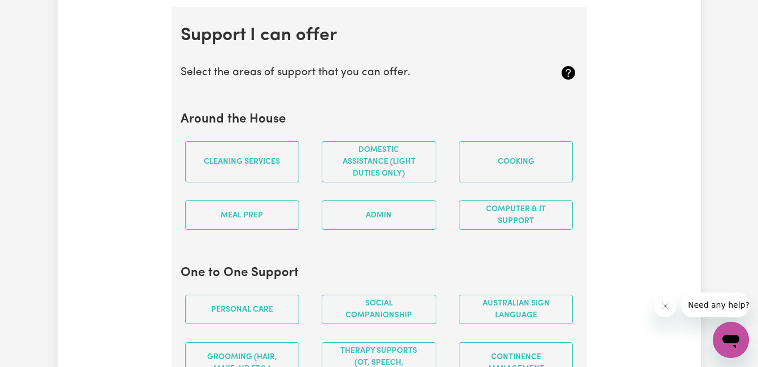
scroll to position [909, 0]
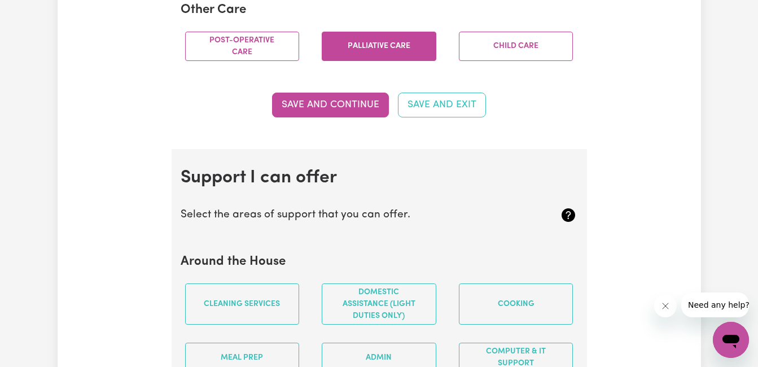
click at [401, 61] on button "Palliative care" at bounding box center [379, 46] width 115 height 29
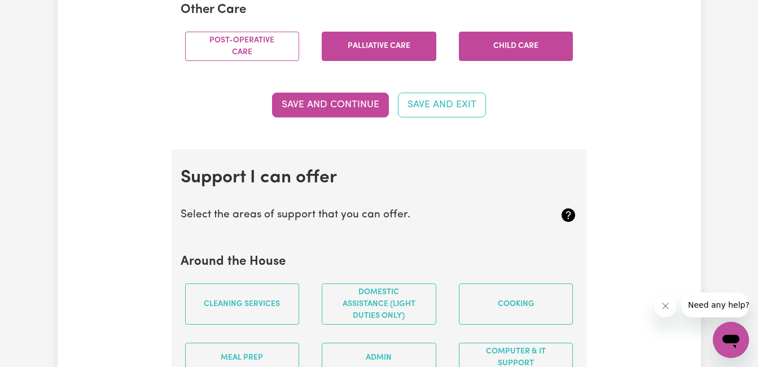
click at [526, 61] on button "Child care" at bounding box center [516, 46] width 115 height 29
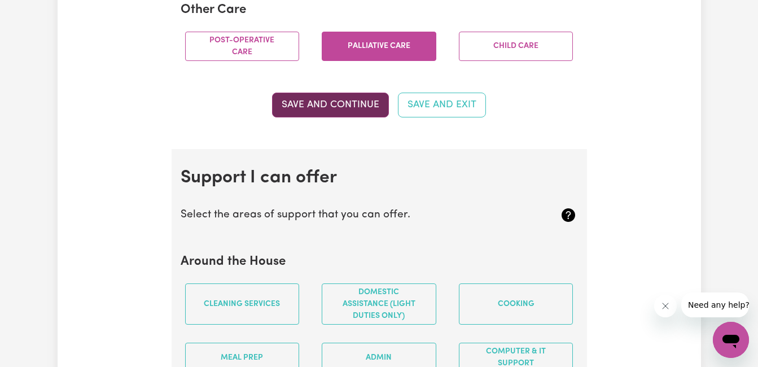
click at [364, 117] on button "Save and Continue" at bounding box center [330, 105] width 117 height 25
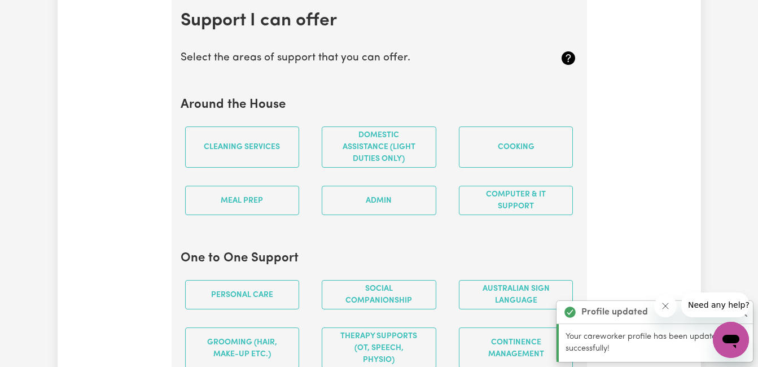
scroll to position [1070, 0]
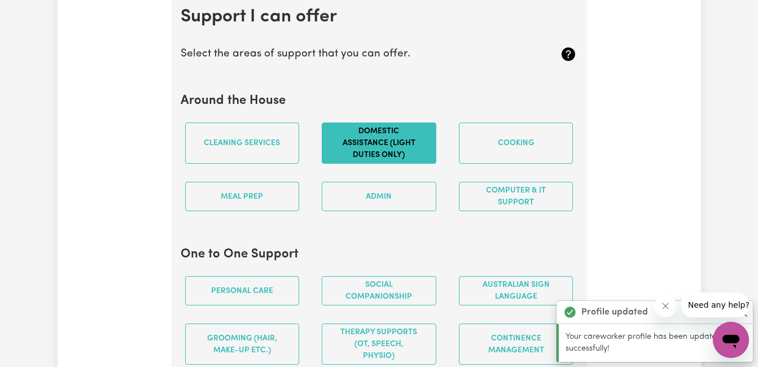
click at [387, 164] on button "Domestic assistance (light duties only)" at bounding box center [379, 142] width 115 height 41
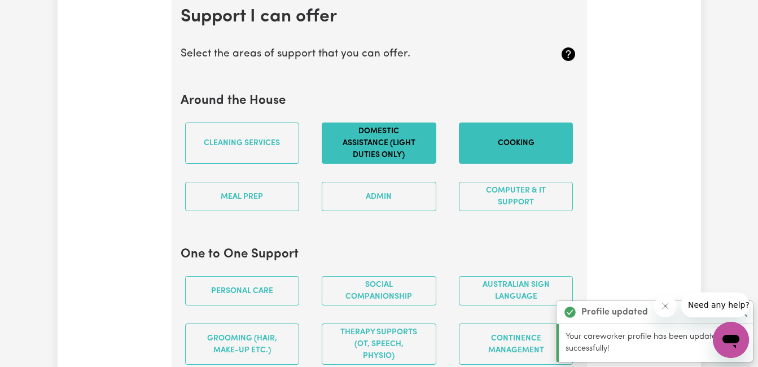
click at [497, 156] on button "Cooking" at bounding box center [516, 142] width 115 height 41
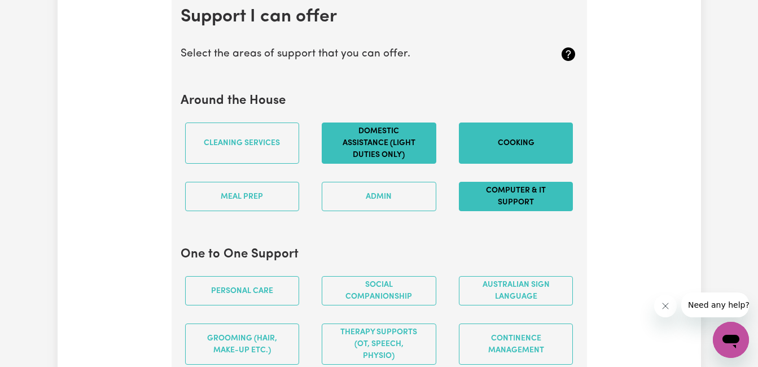
click at [510, 211] on button "Computer & IT Support" at bounding box center [516, 196] width 115 height 29
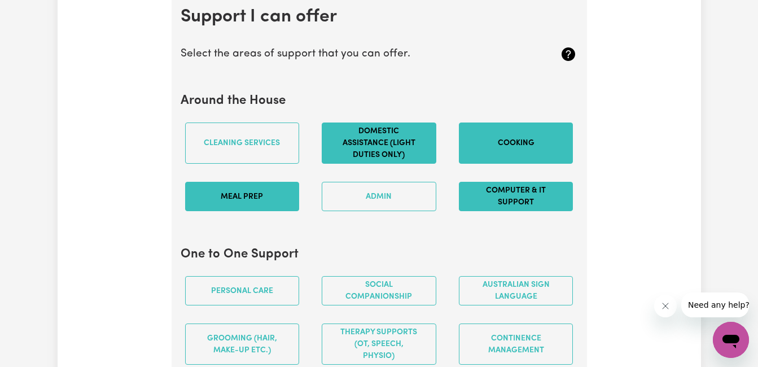
click at [257, 211] on button "Meal prep" at bounding box center [242, 196] width 115 height 29
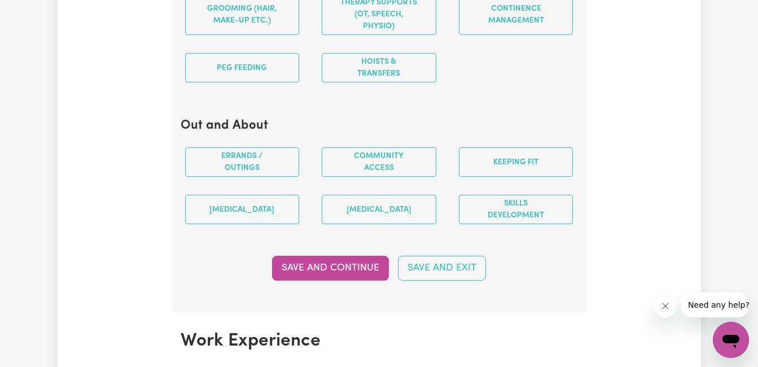
scroll to position [1337, 0]
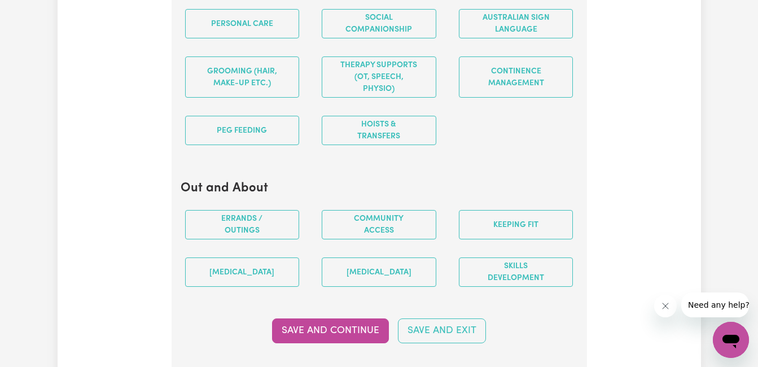
click at [279, 154] on div "PEG feeding" at bounding box center [242, 130] width 137 height 47
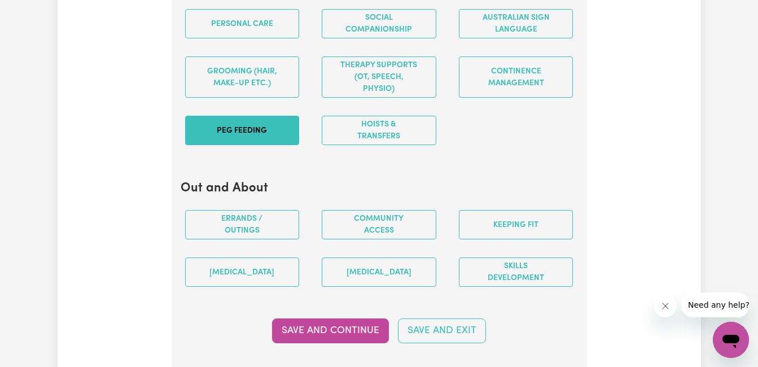
click at [270, 145] on button "PEG feeding" at bounding box center [242, 130] width 115 height 29
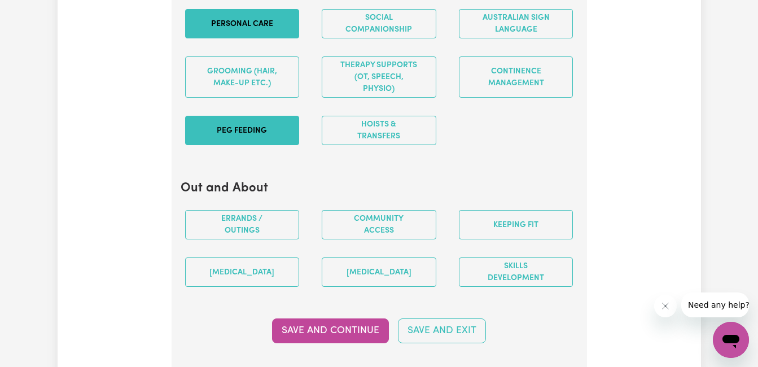
click at [270, 34] on button "Personal care" at bounding box center [242, 23] width 115 height 29
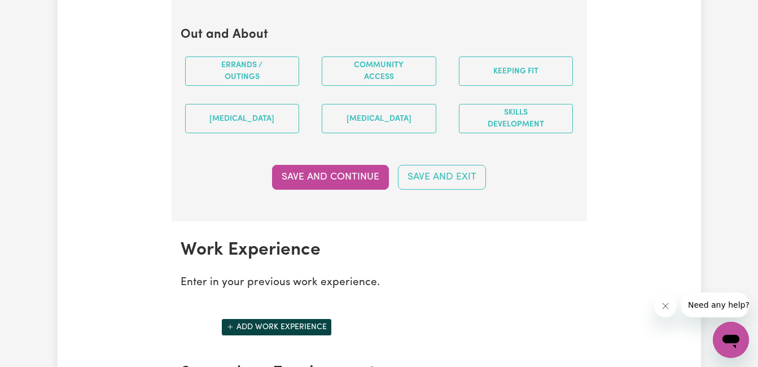
scroll to position [1496, 0]
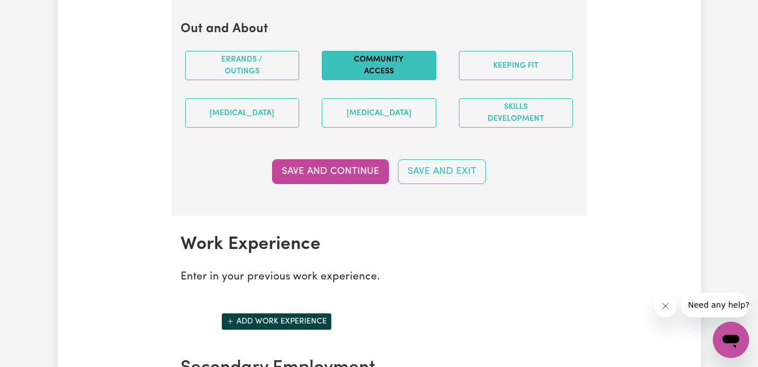
click at [369, 80] on button "Community access" at bounding box center [379, 65] width 115 height 29
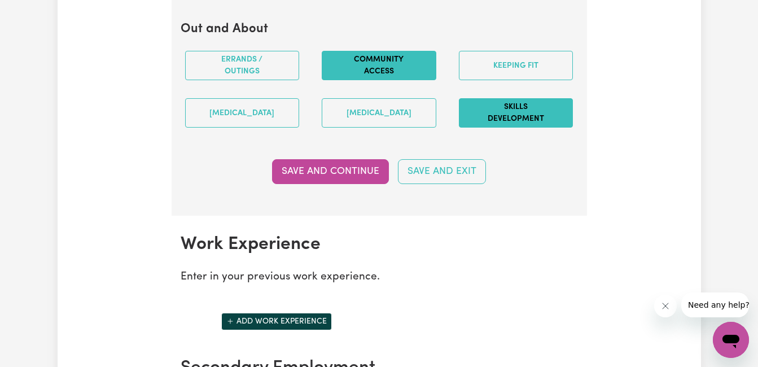
click at [494, 127] on button "Skills Development" at bounding box center [516, 112] width 115 height 29
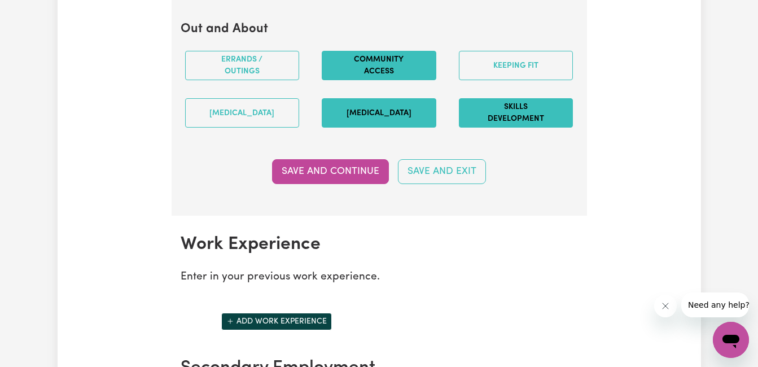
click at [344, 121] on button "[MEDICAL_DATA]" at bounding box center [379, 112] width 115 height 29
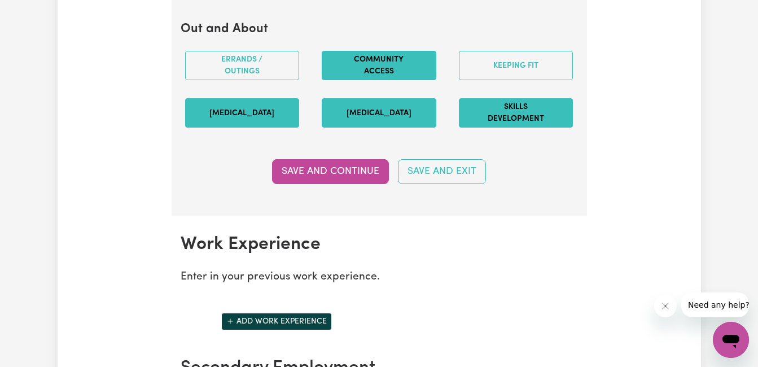
click at [282, 117] on button "[MEDICAL_DATA]" at bounding box center [242, 112] width 115 height 29
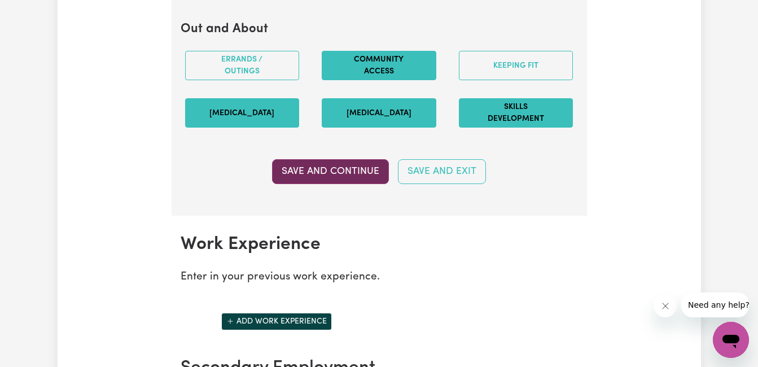
click at [347, 184] on button "Save and Continue" at bounding box center [330, 171] width 117 height 25
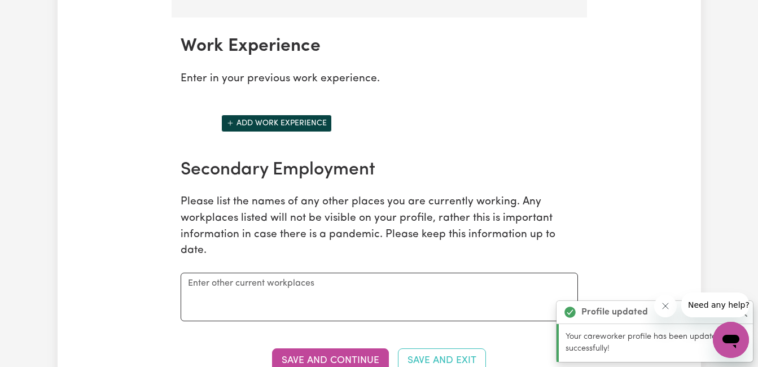
scroll to position [1723, 0]
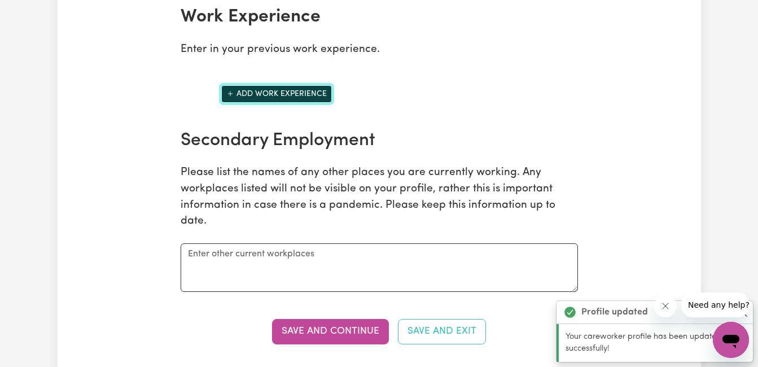
click at [301, 103] on button "Add work experience" at bounding box center [276, 93] width 111 height 17
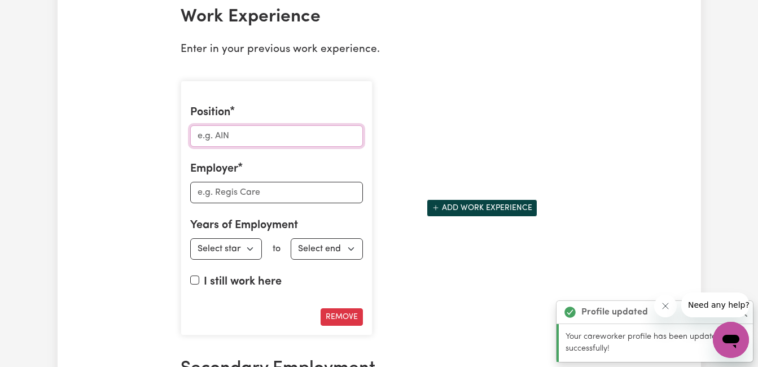
click at [257, 143] on input "Position" at bounding box center [276, 135] width 173 height 21
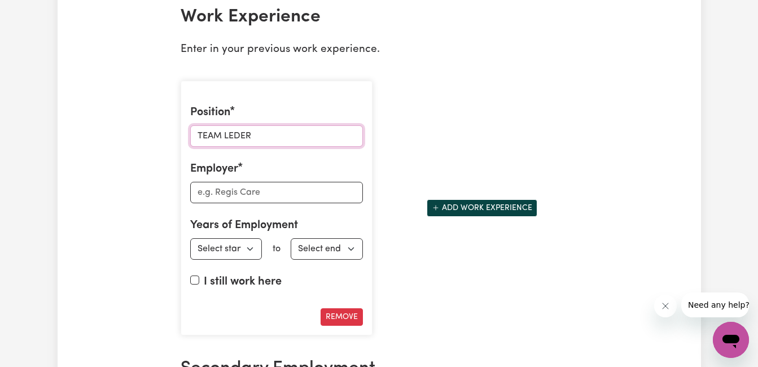
type input "TEAM LEDER"
click at [222, 203] on input "Employer" at bounding box center [276, 192] width 173 height 21
type input "HOPE CIRCLE"
click at [236, 259] on select "Select start year [DATE] 1952 1953 1954 1955 1956 1957 1958 1959 1960 1961 1962…" at bounding box center [226, 248] width 72 height 21
select select "2022"
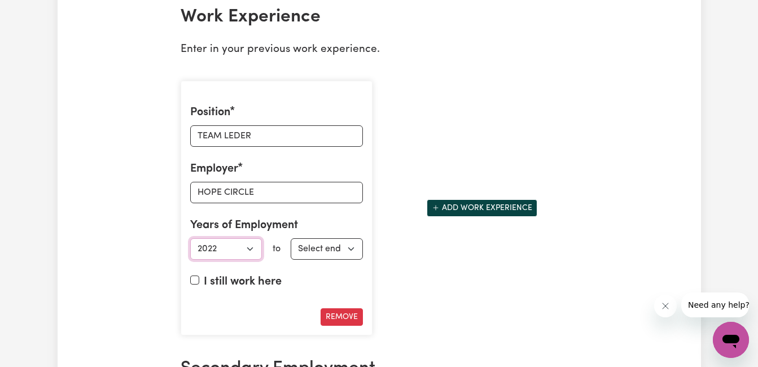
click at [190, 249] on select "Select start year [DATE] 1952 1953 1954 1955 1956 1957 1958 1959 1960 1961 1962…" at bounding box center [226, 248] width 72 height 21
click at [340, 252] on select "Select end year [DATE] 1952 1953 1954 1955 1956 1957 1958 1959 1960 1961 1962 1…" at bounding box center [327, 248] width 72 height 21
click at [257, 290] on label "I still work here" at bounding box center [243, 281] width 78 height 17
click at [199, 284] on input "I still work here" at bounding box center [194, 279] width 9 height 9
checkbox input "true"
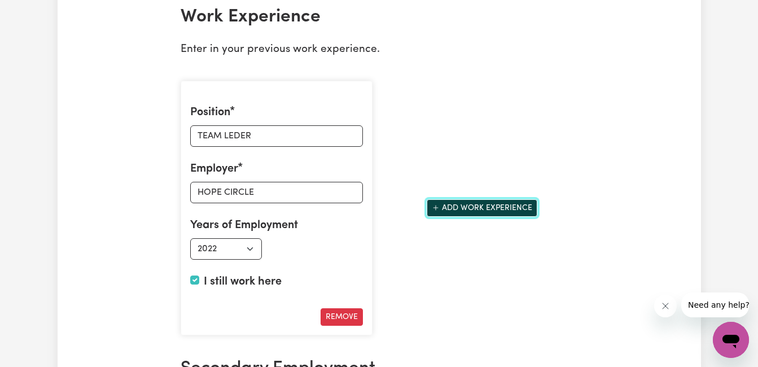
click at [480, 217] on button "Add work experience" at bounding box center [482, 207] width 111 height 17
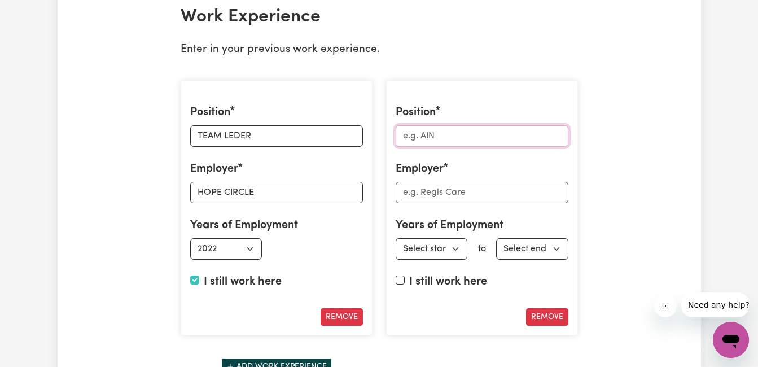
click at [489, 147] on input "Position" at bounding box center [482, 135] width 173 height 21
type input "SUPPORT WORKER"
click at [484, 202] on input "Employer" at bounding box center [482, 192] width 173 height 21
type input "S"
type input "ASSURED HOME CARE"
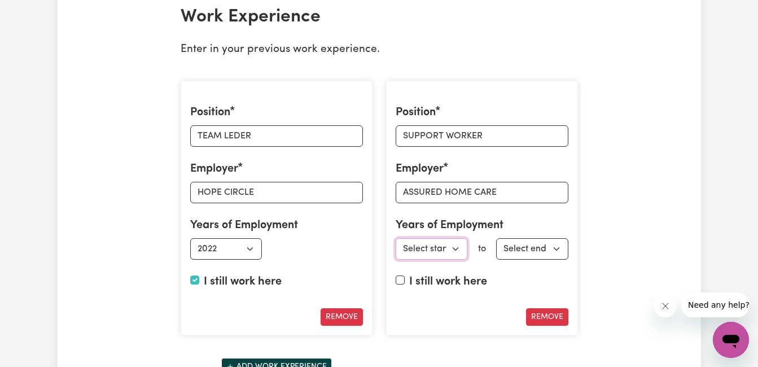
click at [462, 257] on select "Select start year [DATE] 1952 1953 1954 1955 1956 1957 1958 1959 1960 1961 1962…" at bounding box center [432, 248] width 72 height 21
select select "2016"
click at [396, 249] on select "Select start year [DATE] 1952 1953 1954 1955 1956 1957 1958 1959 1960 1961 1962…" at bounding box center [432, 248] width 72 height 21
click at [457, 290] on label "I still work here" at bounding box center [448, 281] width 78 height 17
click at [405, 284] on input "I still work here" at bounding box center [400, 279] width 9 height 9
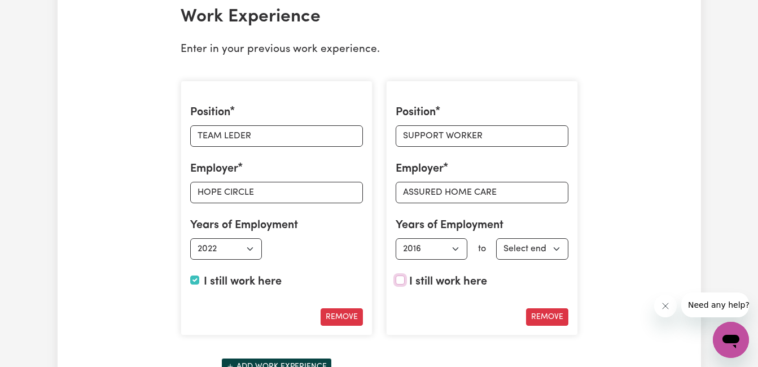
checkbox input "true"
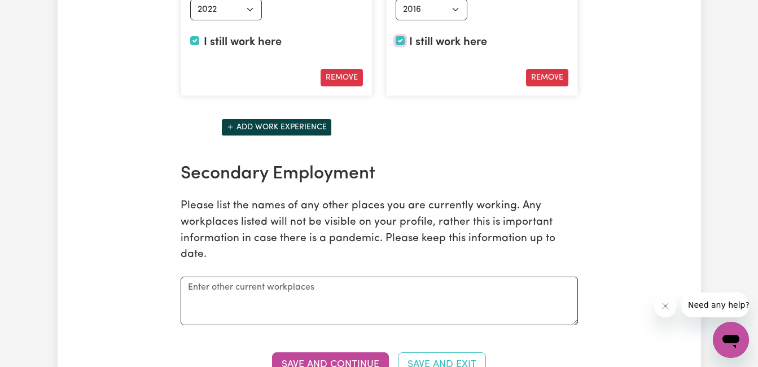
scroll to position [1968, 0]
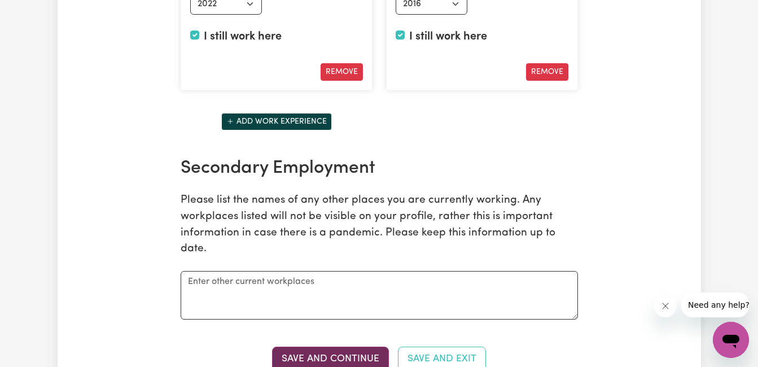
click at [340, 365] on button "Save and Continue" at bounding box center [330, 359] width 117 height 25
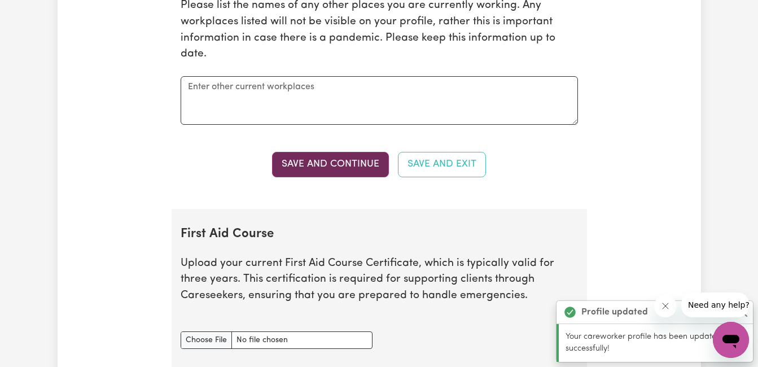
scroll to position [2384, 0]
